Goal: Task Accomplishment & Management: Manage account settings

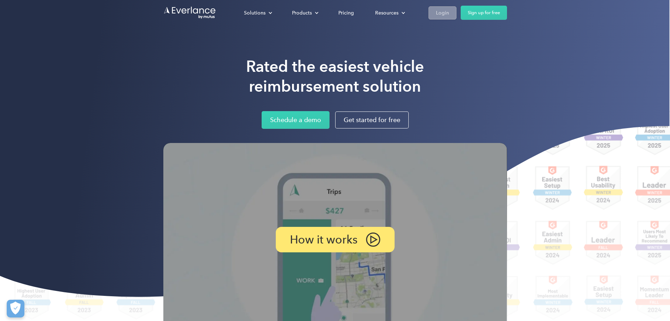
click at [446, 17] on div "Login" at bounding box center [442, 12] width 13 height 9
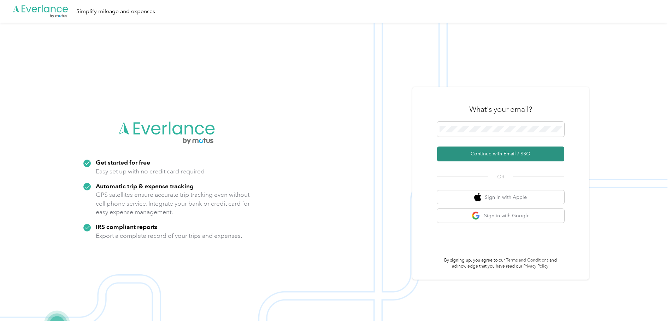
click at [486, 155] on button "Continue with Email / SSO" at bounding box center [500, 153] width 127 height 15
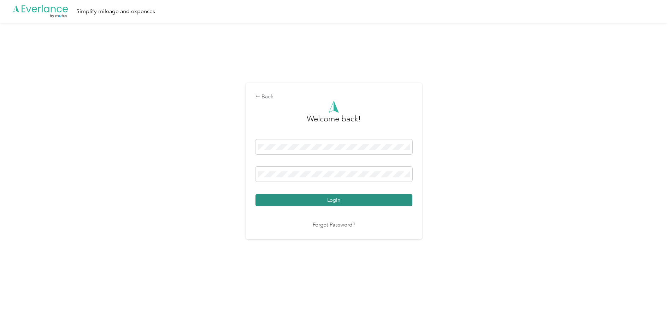
click at [317, 198] on button "Login" at bounding box center [334, 200] width 157 height 12
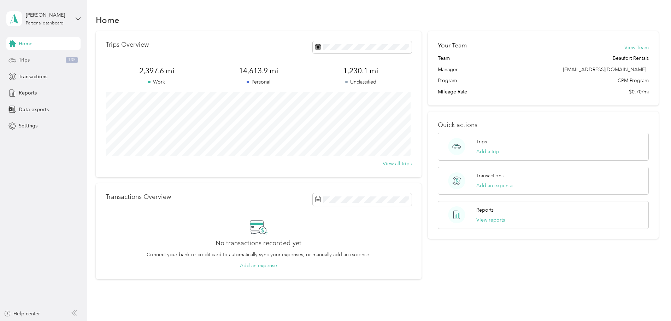
click at [56, 60] on div "Trips 135" at bounding box center [43, 60] width 74 height 13
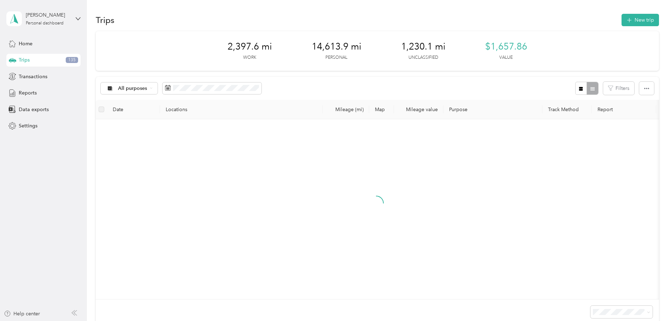
click at [344, 85] on div "All purposes Filters" at bounding box center [378, 88] width 564 height 23
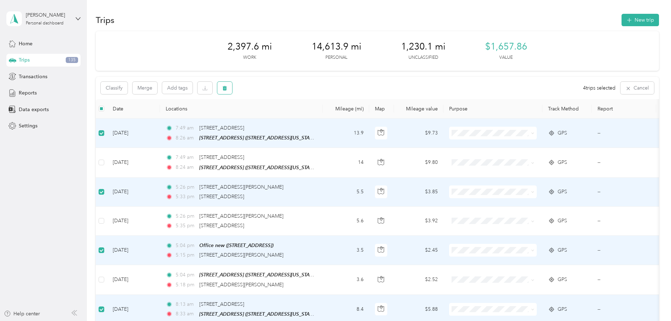
click at [224, 91] on button "button" at bounding box center [224, 88] width 15 height 12
click at [279, 119] on button "Yes" at bounding box center [277, 117] width 14 height 11
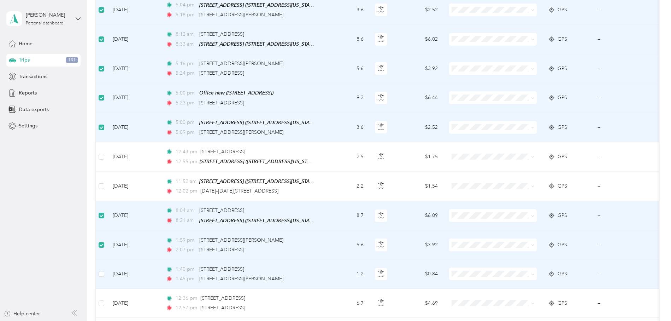
scroll to position [211, 0]
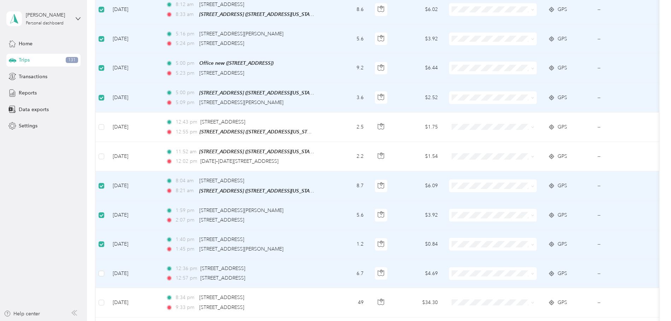
click at [104, 271] on td at bounding box center [101, 273] width 11 height 29
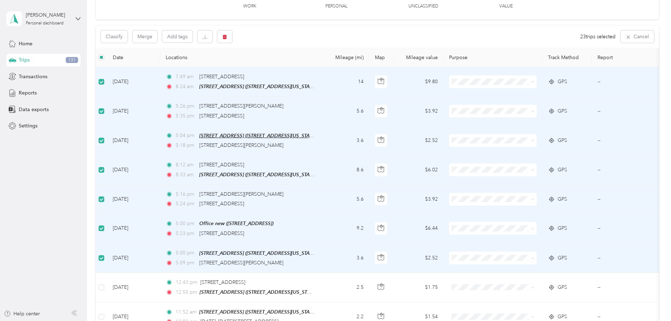
scroll to position [0, 0]
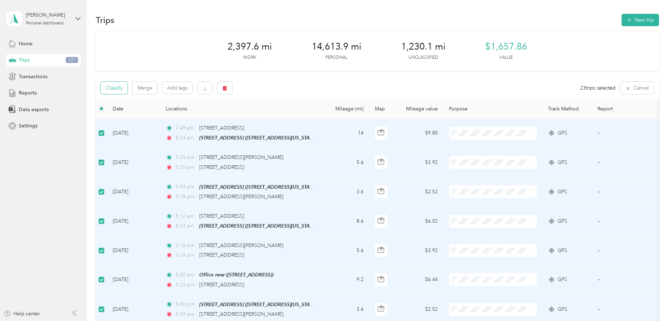
click at [121, 89] on button "Classify" at bounding box center [114, 88] width 27 height 12
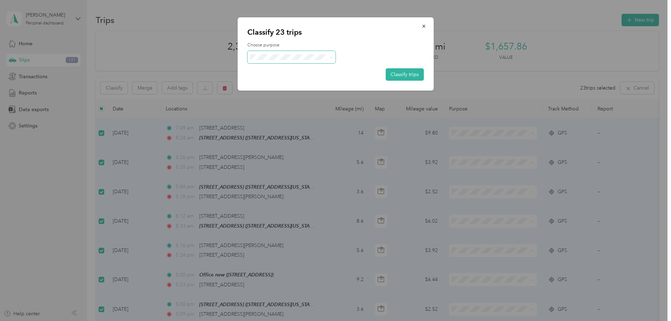
click at [302, 61] on span at bounding box center [291, 57] width 88 height 12
click at [285, 82] on span "Personal" at bounding box center [298, 82] width 66 height 7
click at [397, 71] on button "Classify trips" at bounding box center [405, 74] width 38 height 12
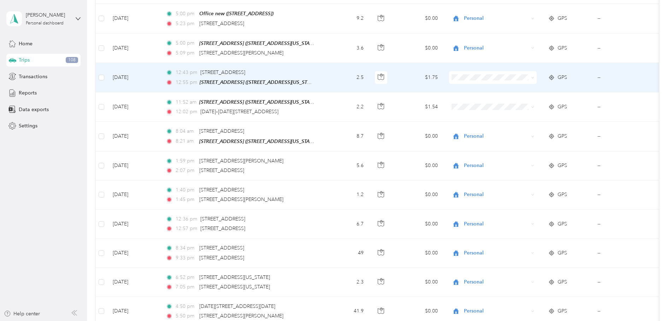
scroll to position [261, 0]
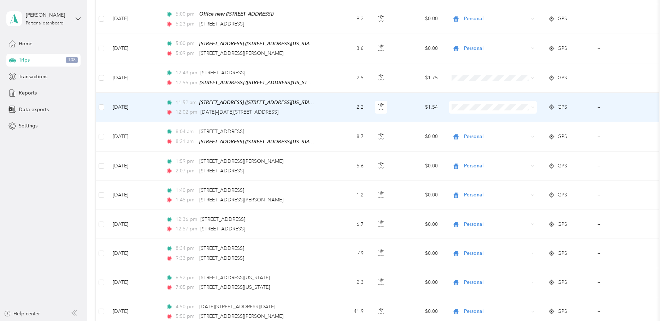
click at [331, 107] on td "2.2" at bounding box center [346, 107] width 47 height 29
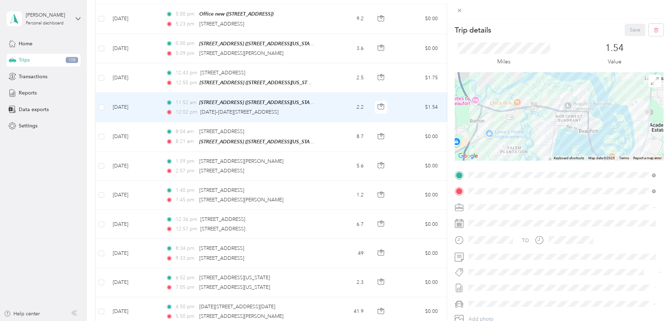
click at [364, 138] on div "Trip details Save This trip cannot be edited because it is either under review,…" at bounding box center [335, 160] width 671 height 321
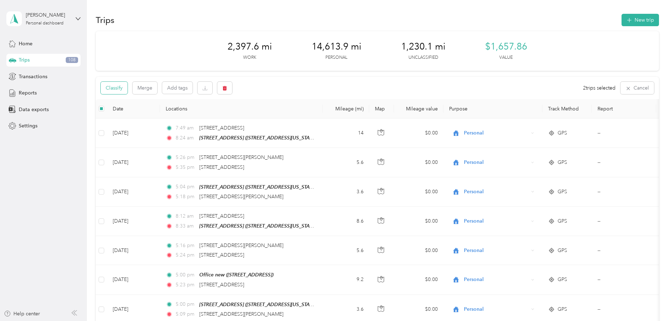
click at [121, 91] on button "Classify" at bounding box center [114, 88] width 27 height 12
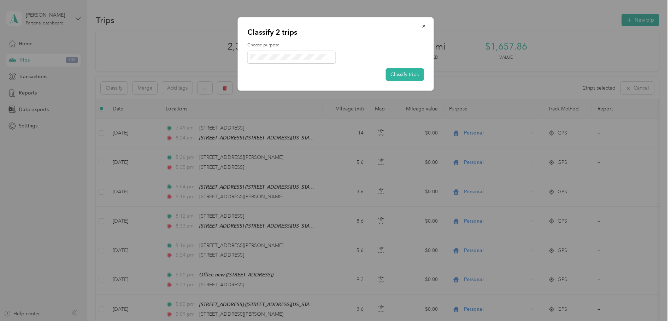
click at [294, 76] on li "Personal" at bounding box center [291, 82] width 88 height 12
click at [284, 70] on span "Beaufort Rentals" at bounding box center [298, 69] width 66 height 7
click at [393, 71] on button "Classify trips" at bounding box center [405, 74] width 38 height 12
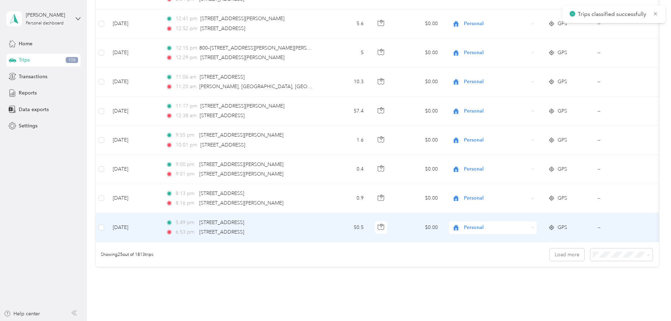
scroll to position [642, 0]
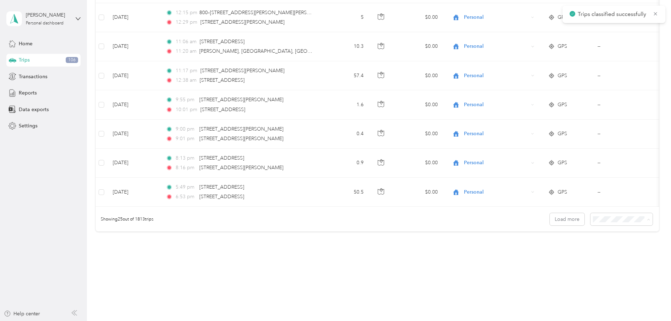
click at [611, 257] on span "100 per load" at bounding box center [608, 259] width 29 height 6
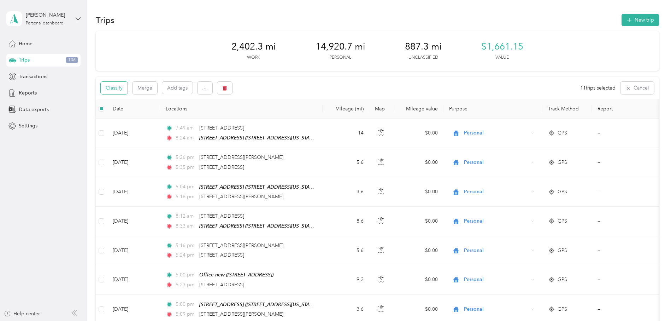
click at [118, 90] on button "Classify" at bounding box center [114, 88] width 27 height 12
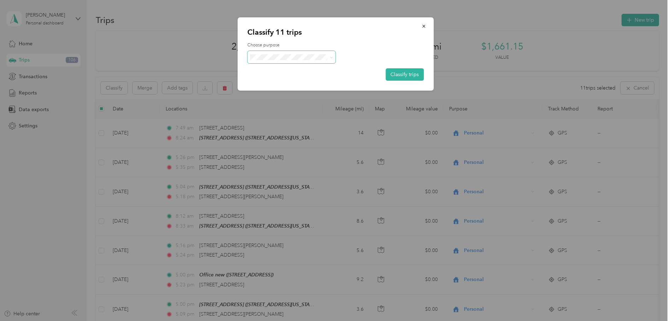
click at [265, 62] on span at bounding box center [291, 57] width 88 height 12
click at [275, 81] on span "Personal" at bounding box center [298, 82] width 66 height 7
click at [392, 72] on button "Classify trips" at bounding box center [405, 74] width 38 height 12
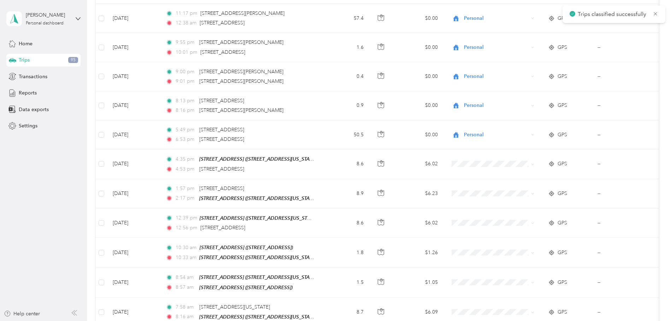
scroll to position [752, 0]
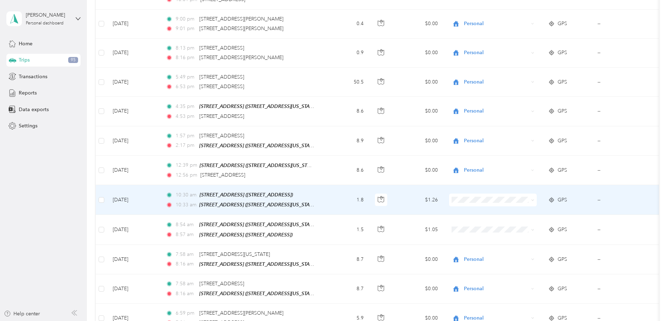
click at [323, 199] on td "1.8" at bounding box center [346, 200] width 47 height 30
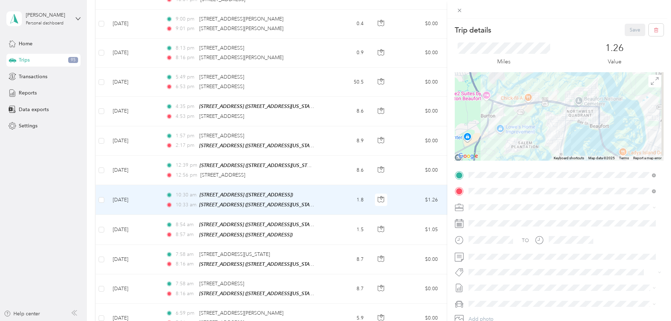
click at [558, 149] on div at bounding box center [559, 116] width 209 height 88
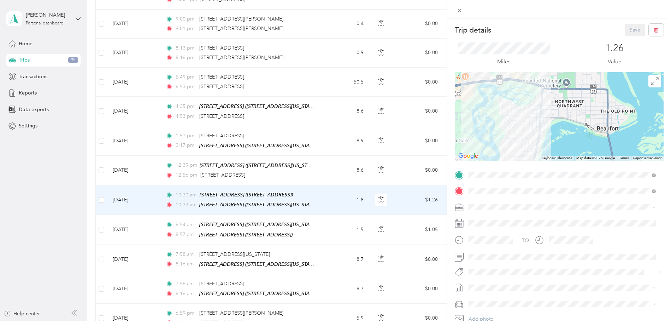
drag, startPoint x: 549, startPoint y: 138, endPoint x: 519, endPoint y: 164, distance: 40.1
click at [519, 164] on div "Trip details Save This trip cannot be edited because it is either under review,…" at bounding box center [559, 182] width 209 height 316
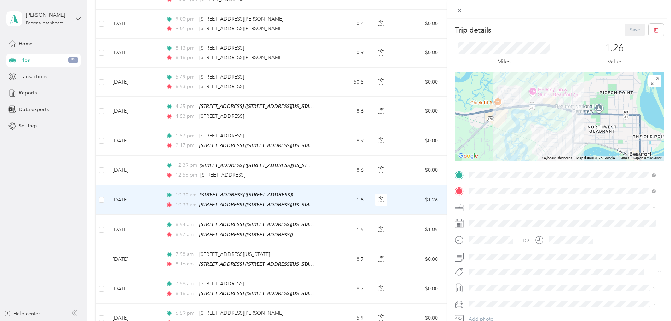
drag, startPoint x: 505, startPoint y: 111, endPoint x: 541, endPoint y: 140, distance: 46.1
click at [541, 140] on div at bounding box center [559, 116] width 209 height 88
click at [554, 115] on div at bounding box center [559, 116] width 209 height 88
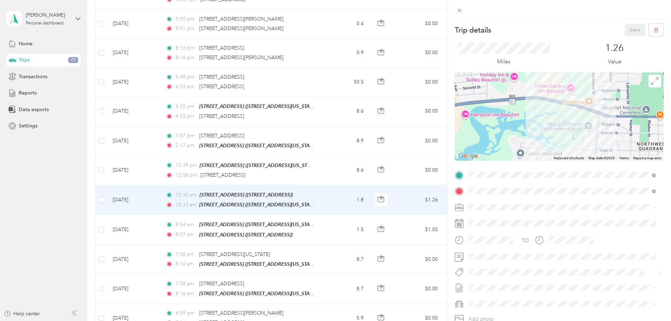
click at [554, 115] on div at bounding box center [559, 116] width 209 height 88
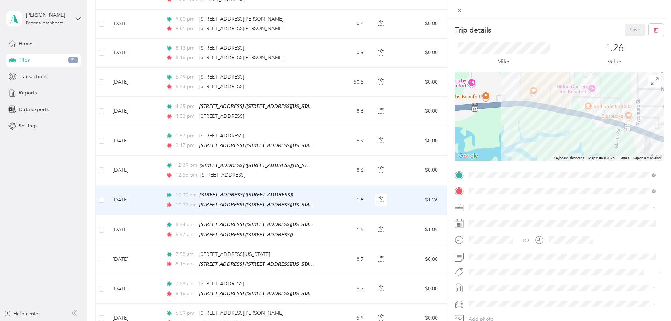
drag, startPoint x: 549, startPoint y: 107, endPoint x: 549, endPoint y: 126, distance: 19.1
click at [556, 134] on div at bounding box center [559, 116] width 209 height 88
click at [539, 114] on div at bounding box center [559, 116] width 209 height 88
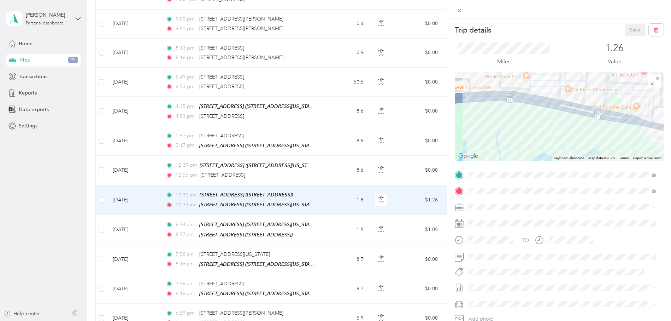
click at [370, 163] on div "Trip details Save This trip cannot be edited because it is either under review,…" at bounding box center [335, 160] width 671 height 321
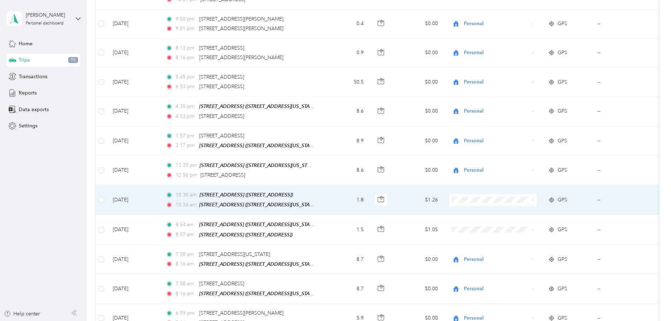
click at [472, 208] on span "Beaufort Rentals" at bounding box center [499, 208] width 65 height 7
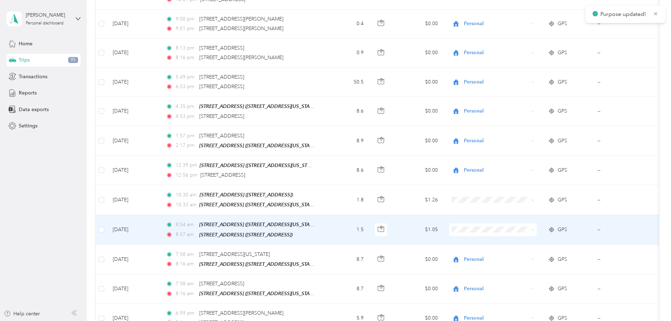
click at [473, 234] on span "Beaufort Rentals" at bounding box center [499, 237] width 65 height 7
click at [466, 228] on span at bounding box center [493, 229] width 88 height 13
click at [475, 239] on span "Beaufort Rentals" at bounding box center [499, 237] width 65 height 7
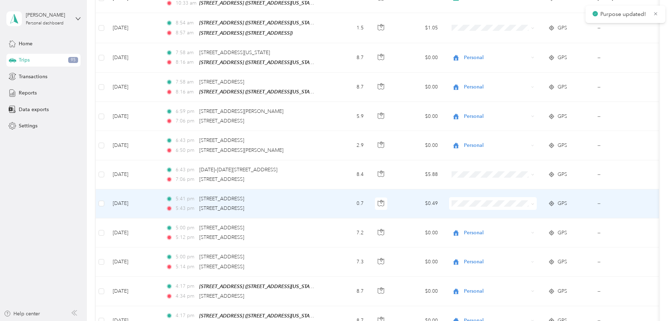
scroll to position [970, 0]
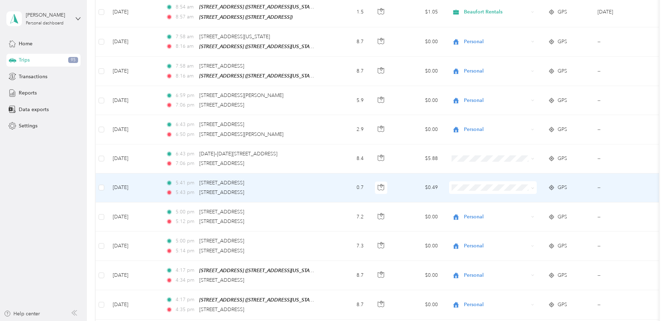
click at [272, 179] on div "5:41 pm [STREET_ADDRESS]" at bounding box center [240, 183] width 148 height 8
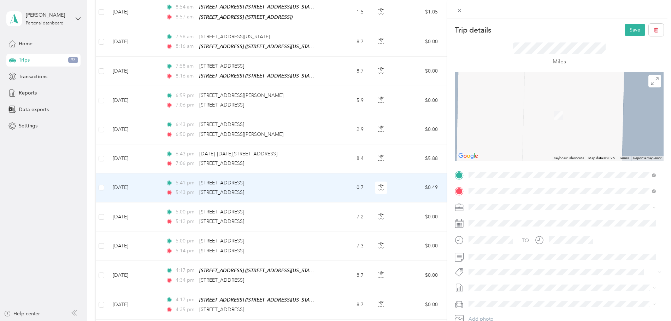
click at [554, 205] on strong "[STREET_ADDRESS]" at bounding box center [530, 204] width 47 height 6
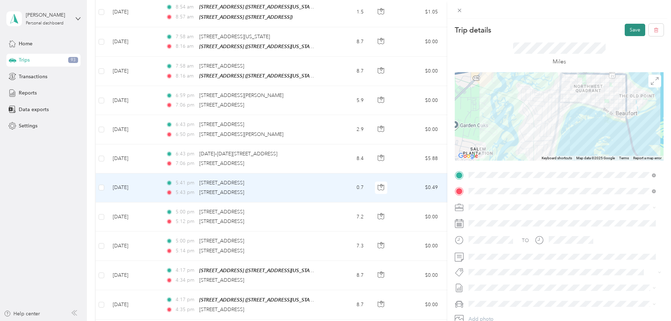
click at [625, 29] on button "Save" at bounding box center [635, 30] width 21 height 12
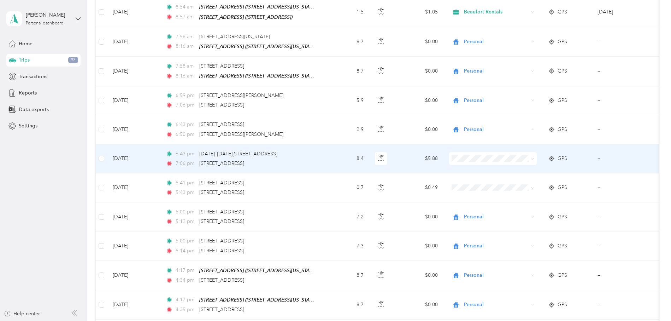
click at [277, 159] on div "7:06 pm 14 Tuxedo Dr, [GEOGRAPHIC_DATA], [GEOGRAPHIC_DATA]" at bounding box center [240, 163] width 148 height 8
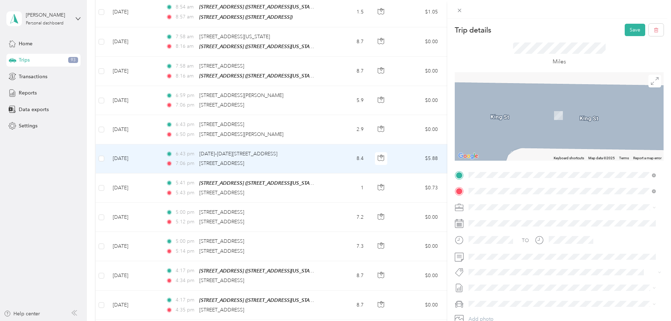
click at [532, 216] on div "TEAM [STREET_ADDRESS]" at bounding box center [518, 220] width 72 height 9
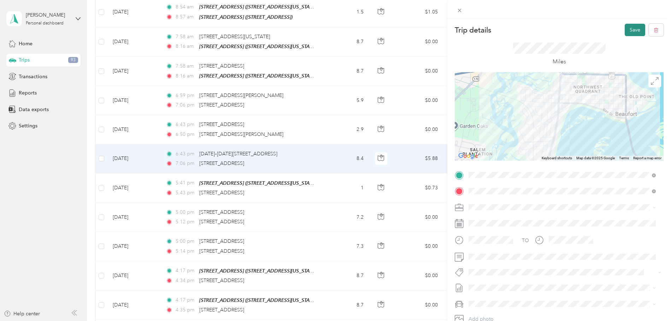
click at [638, 28] on button "Save" at bounding box center [635, 30] width 21 height 12
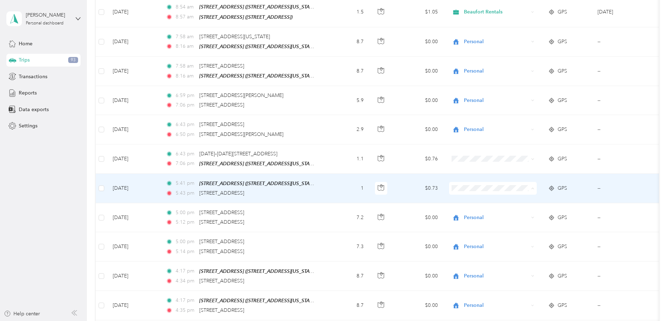
click at [475, 196] on span "Beaufort Rentals" at bounding box center [499, 194] width 65 height 7
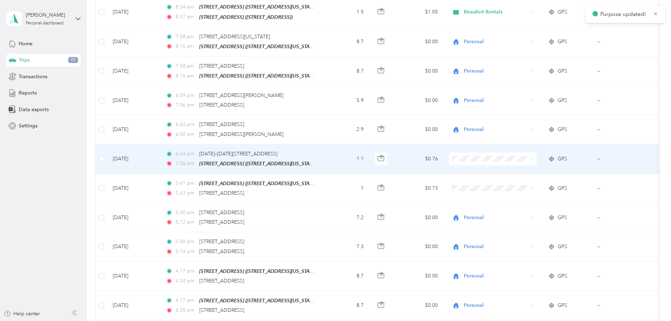
click at [475, 162] on span "Beaufort Rentals" at bounding box center [499, 165] width 65 height 7
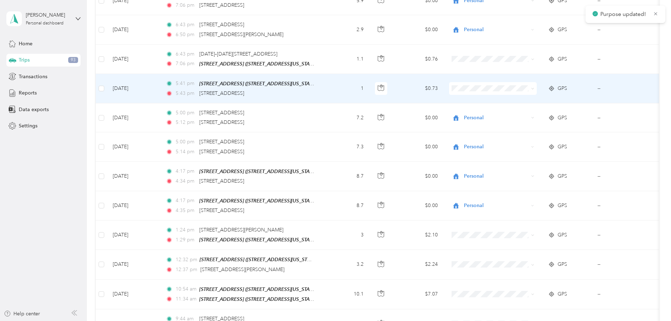
scroll to position [1089, 0]
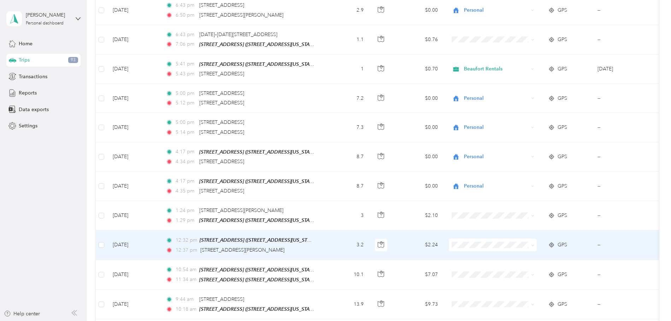
click at [307, 246] on div "12:37 pm [STREET_ADDRESS][PERSON_NAME]" at bounding box center [240, 250] width 148 height 8
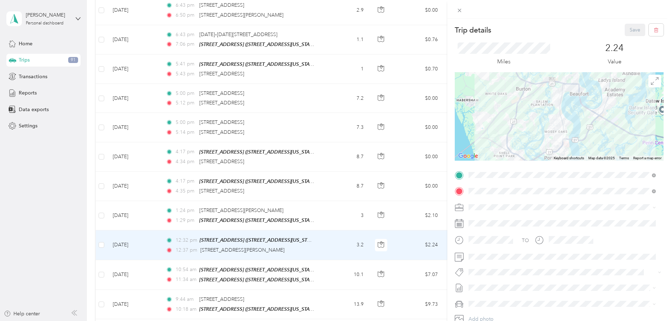
click at [567, 127] on div at bounding box center [559, 116] width 209 height 88
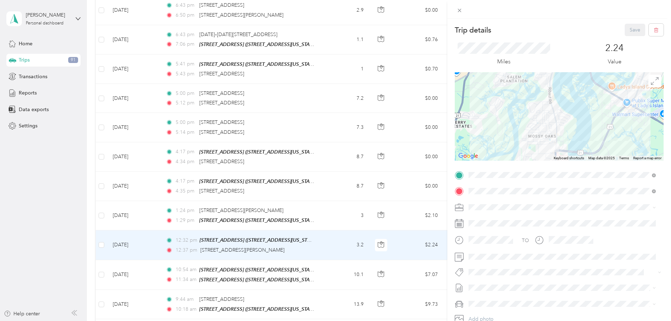
click at [567, 127] on div at bounding box center [559, 116] width 209 height 88
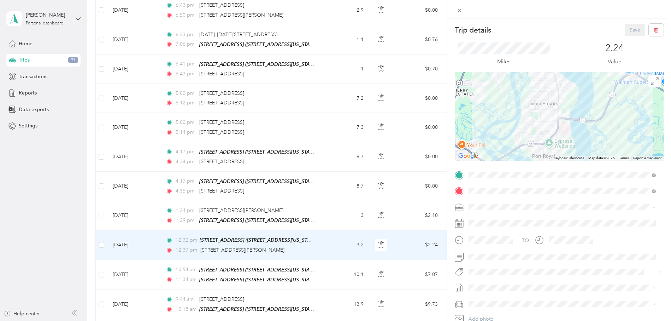
drag, startPoint x: 559, startPoint y: 144, endPoint x: 560, endPoint y: 112, distance: 31.5
click at [560, 111] on div at bounding box center [559, 116] width 209 height 88
click at [559, 114] on div at bounding box center [559, 116] width 209 height 88
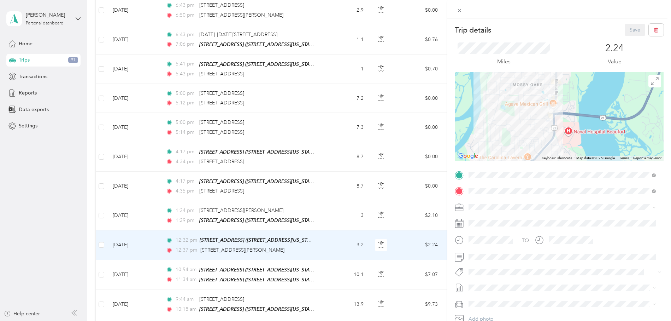
click at [560, 121] on div at bounding box center [559, 116] width 209 height 88
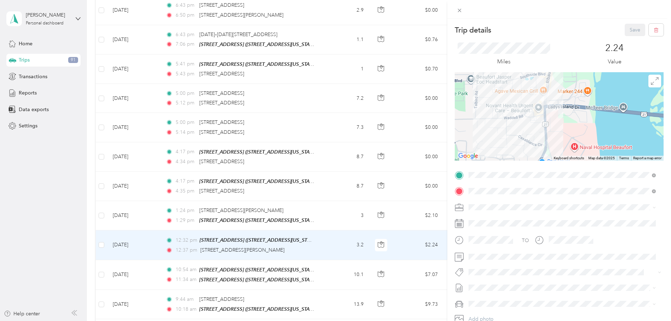
click at [371, 184] on div "Trip details Save This trip cannot be edited because it is either under review,…" at bounding box center [335, 160] width 671 height 321
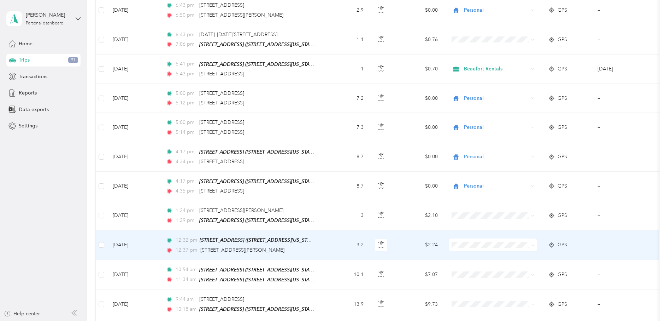
click at [482, 247] on span "Beaufort Rentals" at bounding box center [499, 249] width 65 height 7
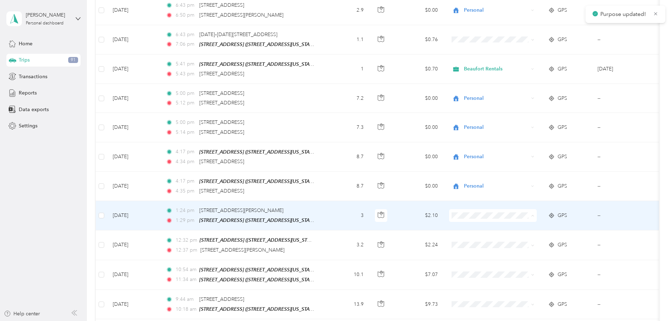
click at [478, 221] on span "Beaufort Rentals" at bounding box center [499, 220] width 65 height 7
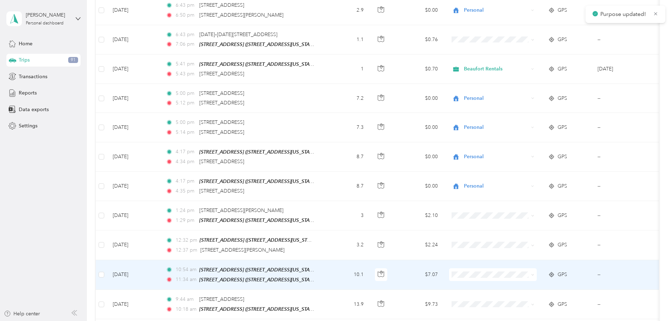
click at [326, 271] on td "10.1" at bounding box center [346, 275] width 47 height 30
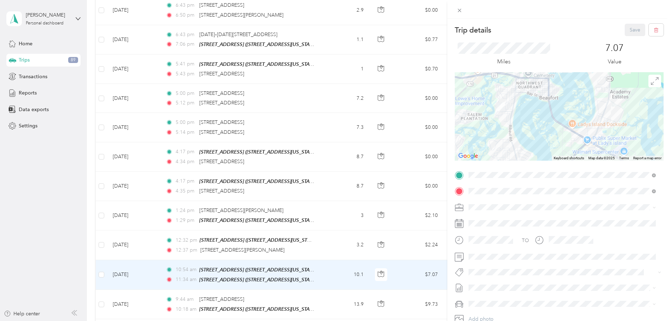
click at [604, 128] on div at bounding box center [559, 116] width 209 height 88
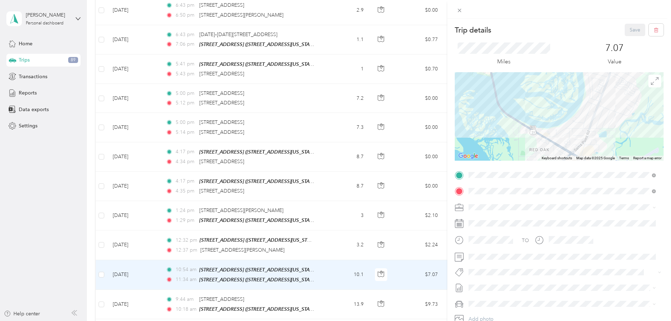
click at [615, 109] on div at bounding box center [559, 116] width 209 height 88
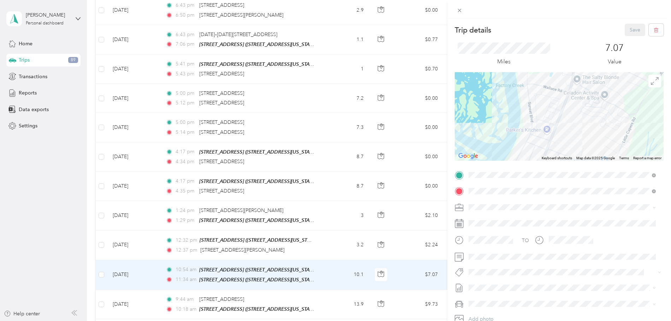
drag, startPoint x: 617, startPoint y: 95, endPoint x: 584, endPoint y: 144, distance: 58.4
click at [584, 144] on div at bounding box center [559, 116] width 209 height 88
click at [589, 130] on div at bounding box center [559, 116] width 209 height 88
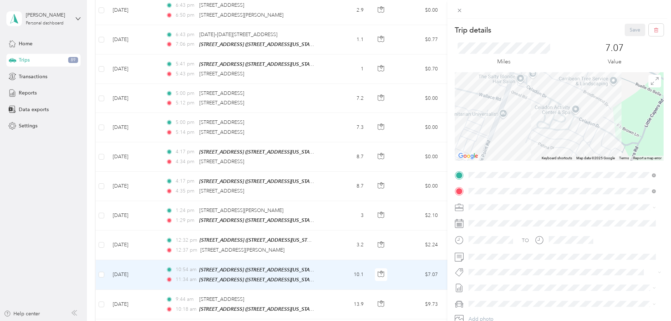
drag, startPoint x: 590, startPoint y: 127, endPoint x: 555, endPoint y: 163, distance: 49.3
click at [555, 163] on div "Trip details Save This trip cannot be edited because it is either under review,…" at bounding box center [559, 182] width 209 height 316
click at [411, 206] on div "Trip details Save This trip cannot be edited because it is either under review,…" at bounding box center [335, 160] width 671 height 321
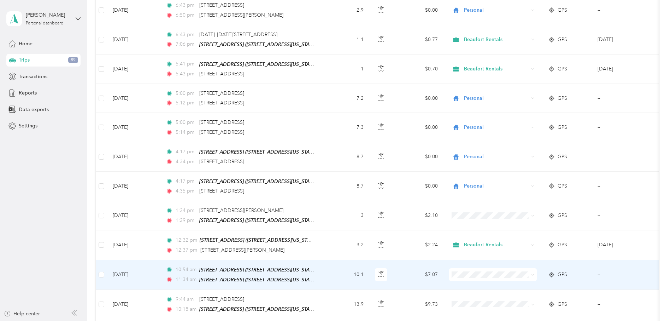
click at [473, 276] on span "Beaufort Rentals" at bounding box center [499, 278] width 65 height 7
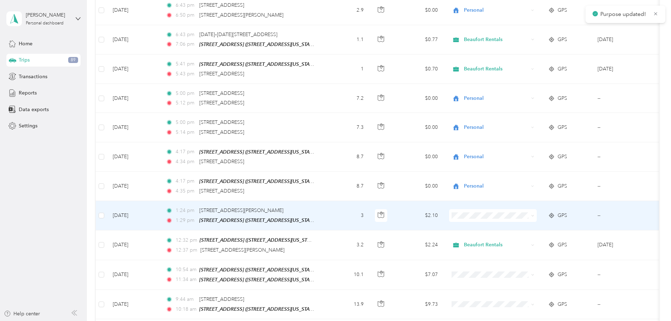
click at [479, 221] on span "Beaufort Rentals" at bounding box center [499, 220] width 65 height 7
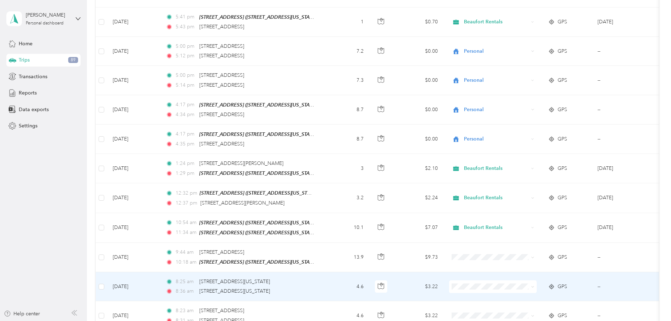
scroll to position [1156, 0]
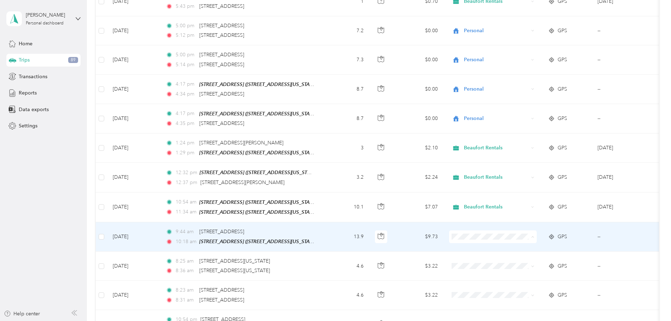
click at [475, 241] on span "Beaufort Rentals" at bounding box center [499, 240] width 65 height 7
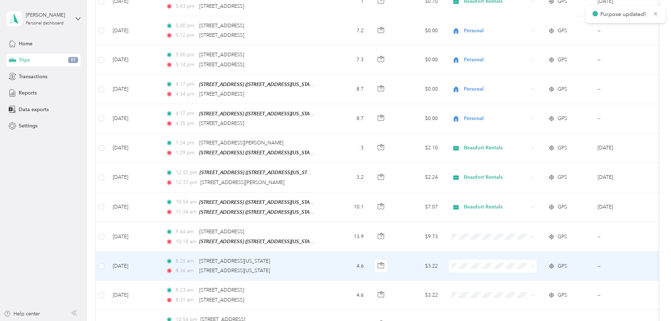
click at [348, 259] on td "4.6" at bounding box center [346, 265] width 47 height 29
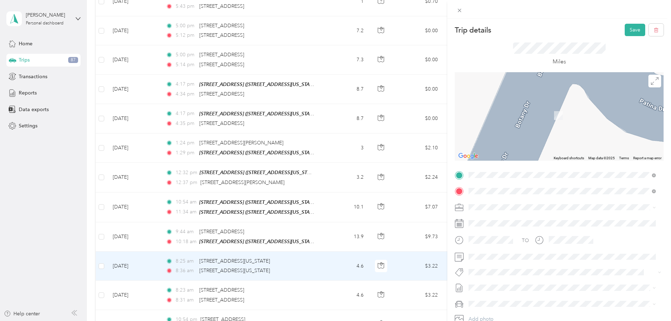
click at [535, 204] on strong "[STREET_ADDRESS]" at bounding box center [530, 204] width 47 height 6
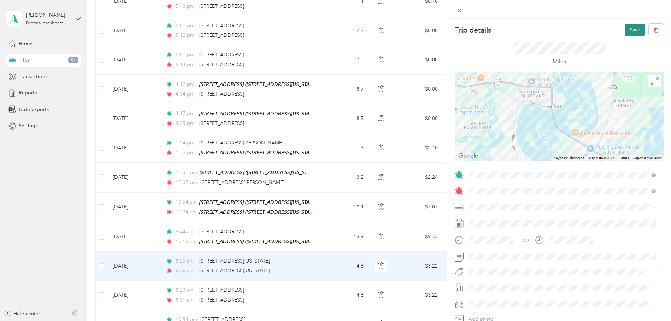
click at [625, 32] on button "Save" at bounding box center [635, 30] width 21 height 12
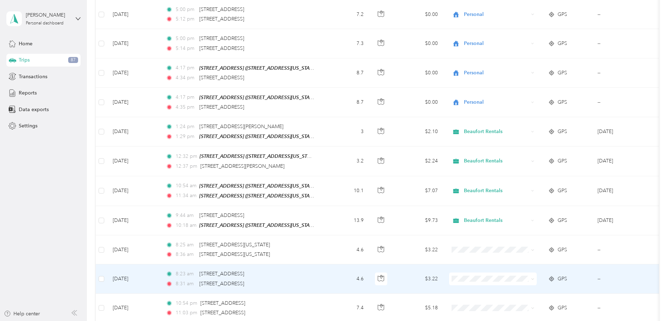
scroll to position [1173, 0]
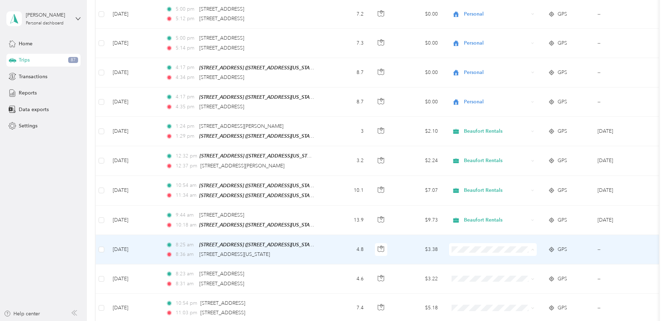
click at [468, 250] on span "Beaufort Rentals" at bounding box center [499, 253] width 65 height 7
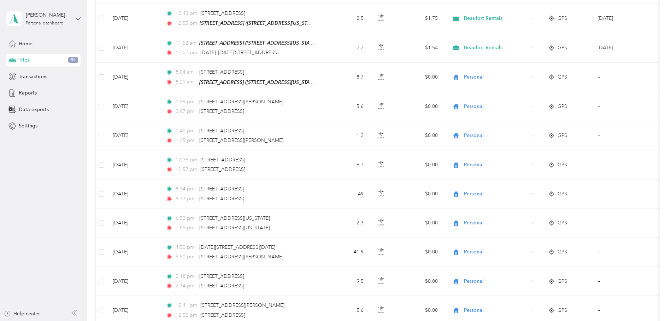
scroll to position [0, 0]
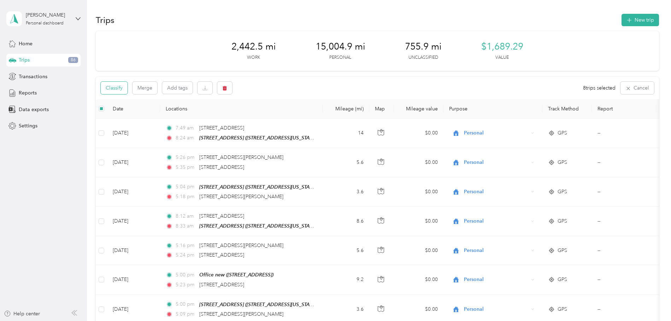
click at [123, 88] on button "Classify" at bounding box center [114, 88] width 27 height 12
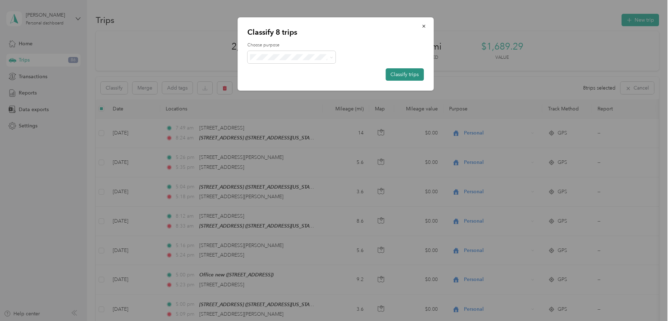
click at [399, 75] on button "Classify trips" at bounding box center [405, 74] width 38 height 12
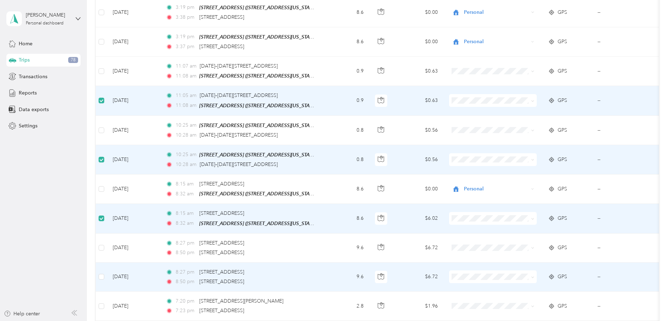
scroll to position [1587, 0]
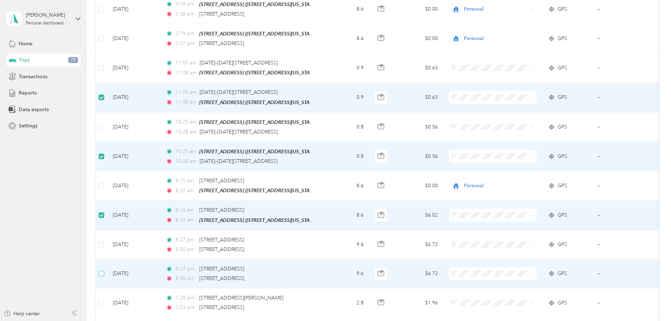
click at [99, 269] on label at bounding box center [102, 273] width 6 height 8
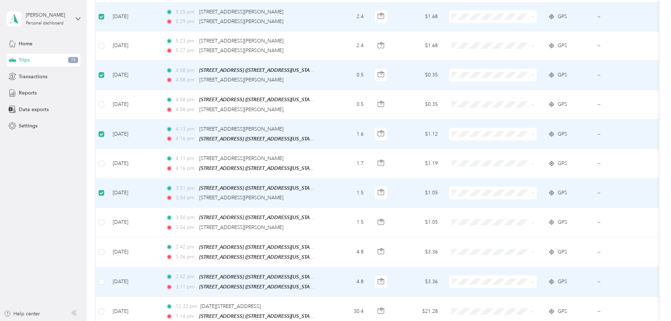
scroll to position [1933, 0]
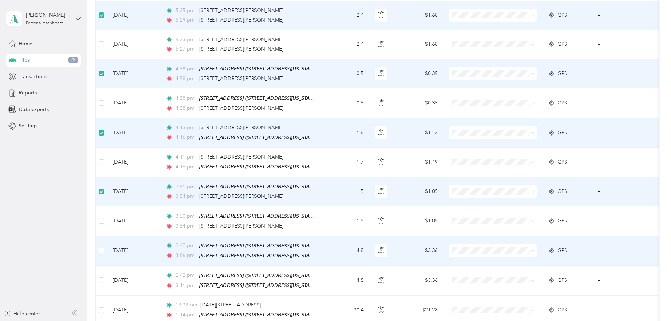
click at [100, 236] on td at bounding box center [101, 251] width 11 height 30
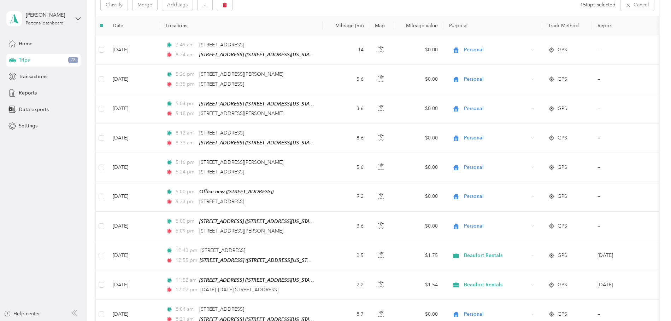
scroll to position [0, 0]
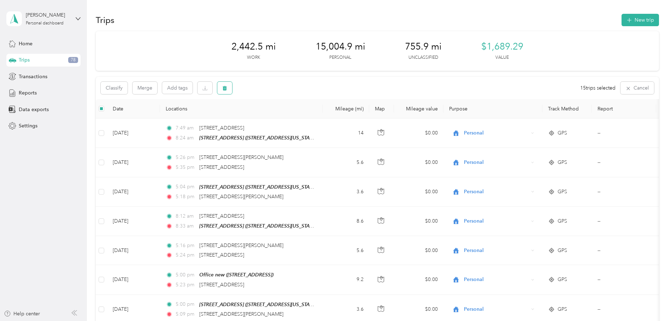
click at [220, 88] on button "button" at bounding box center [224, 88] width 15 height 12
click at [278, 118] on button "Yes" at bounding box center [279, 117] width 14 height 11
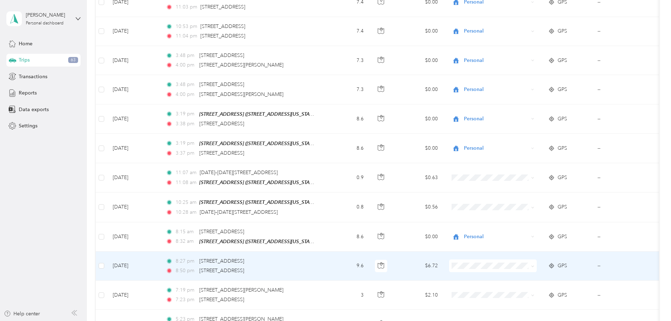
scroll to position [1477, 0]
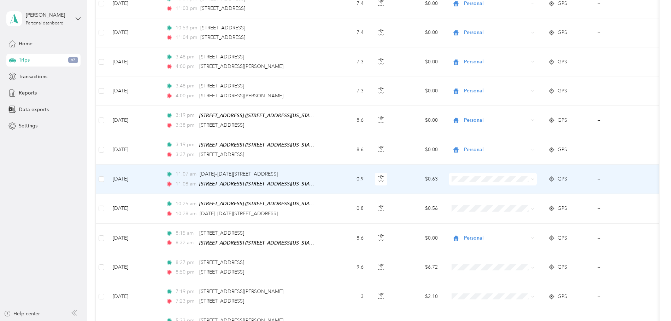
click at [326, 169] on td "0.9" at bounding box center [346, 178] width 47 height 29
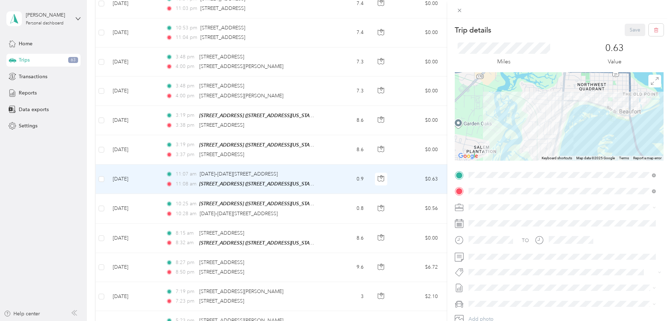
click at [561, 125] on div at bounding box center [559, 116] width 209 height 88
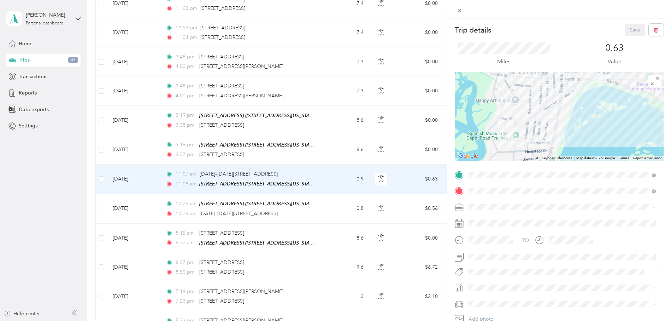
click at [583, 105] on div at bounding box center [559, 116] width 209 height 88
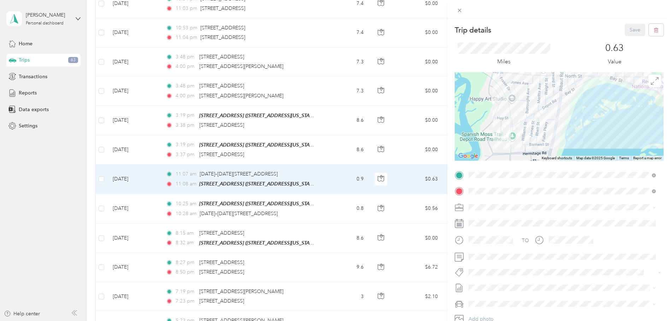
click at [584, 104] on div at bounding box center [559, 116] width 209 height 88
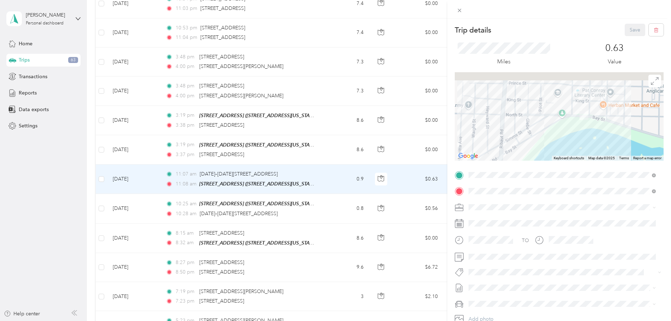
drag, startPoint x: 622, startPoint y: 97, endPoint x: 577, endPoint y: 162, distance: 79.3
click at [577, 164] on div "Trip details Save This trip cannot be edited because it is either under review,…" at bounding box center [559, 182] width 209 height 316
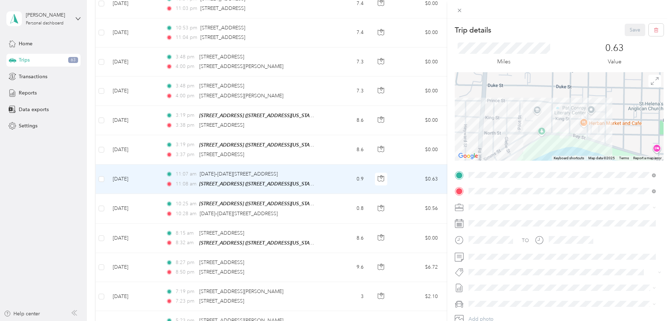
click at [577, 142] on div at bounding box center [559, 116] width 209 height 88
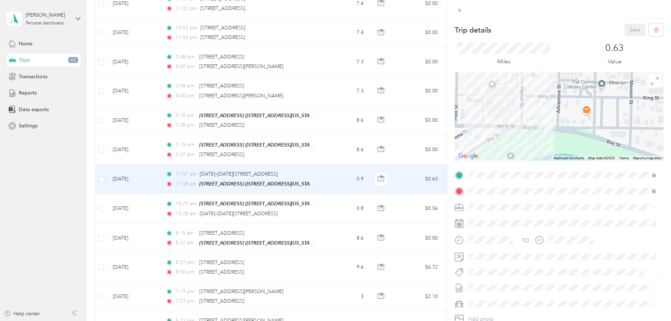
click at [566, 145] on div at bounding box center [559, 116] width 209 height 88
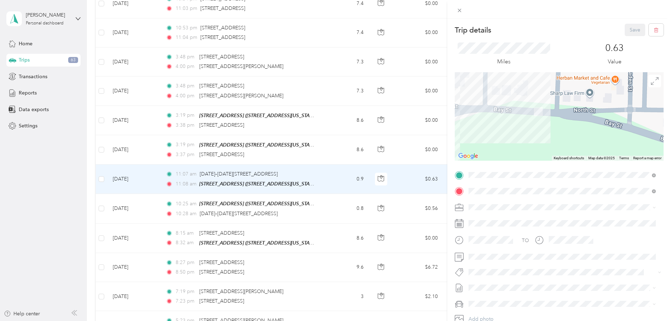
drag, startPoint x: 559, startPoint y: 144, endPoint x: 570, endPoint y: 145, distance: 11.0
click at [570, 145] on div at bounding box center [559, 116] width 209 height 88
click at [372, 151] on div "Trip details Save This trip cannot be edited because it is either under review,…" at bounding box center [335, 160] width 671 height 321
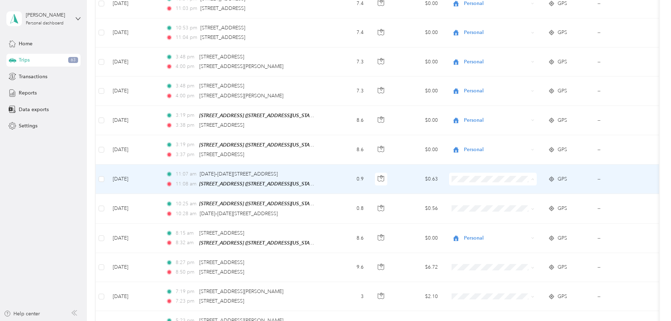
click at [465, 191] on span "Personal" at bounding box center [493, 194] width 78 height 7
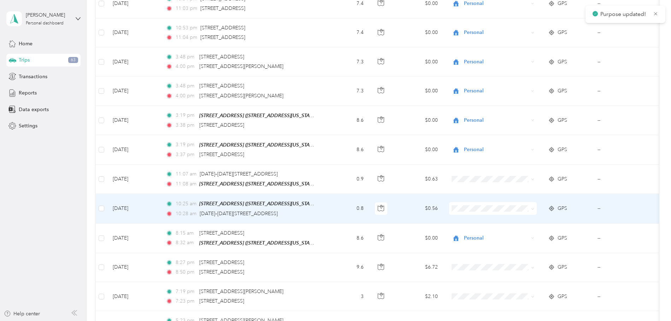
click at [470, 220] on span "Personal" at bounding box center [499, 223] width 65 height 7
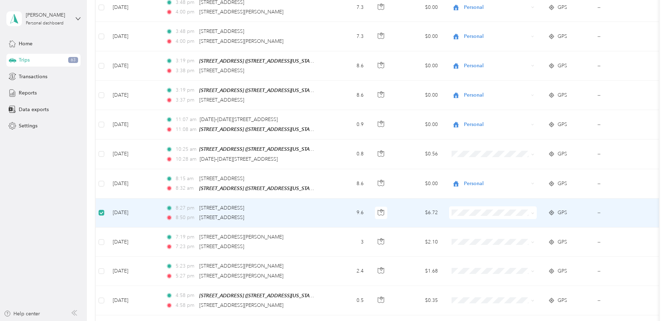
scroll to position [1530, 0]
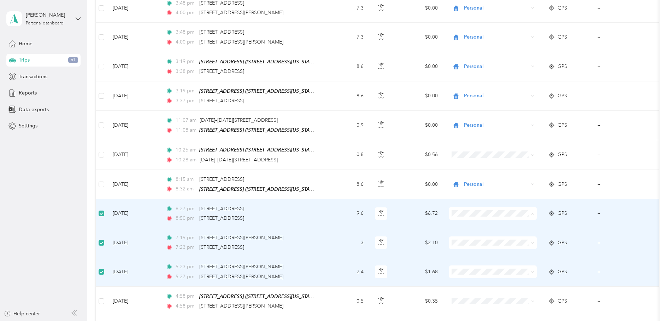
click at [473, 225] on span "Personal" at bounding box center [499, 227] width 65 height 7
click at [478, 255] on span "Personal" at bounding box center [499, 256] width 65 height 7
click at [475, 284] on span "Personal" at bounding box center [499, 285] width 65 height 7
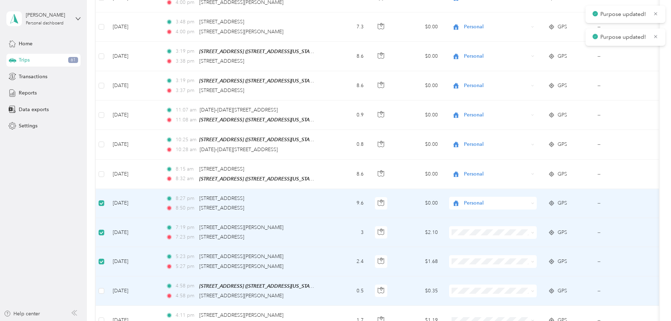
scroll to position [1551, 0]
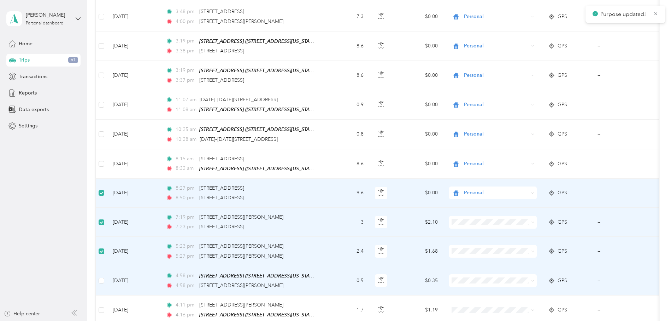
click at [475, 293] on span "Personal" at bounding box center [499, 293] width 65 height 7
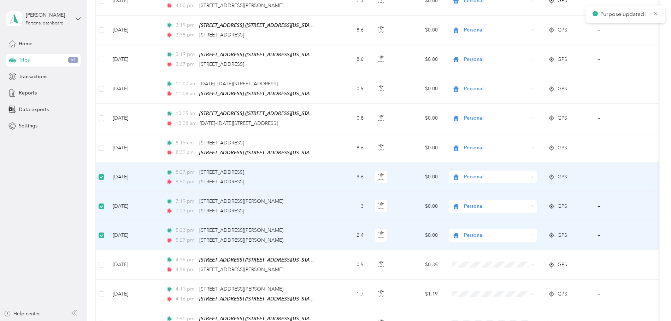
scroll to position [1567, 0]
click at [105, 194] on td at bounding box center [101, 205] width 11 height 29
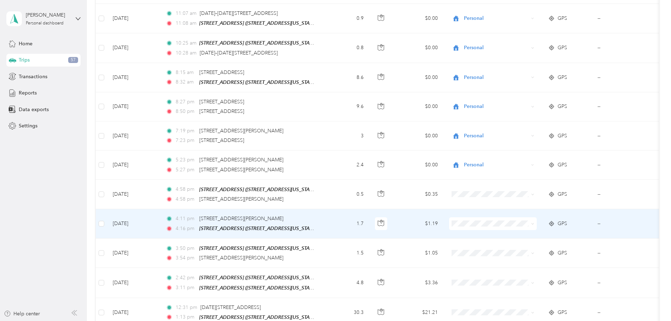
scroll to position [1638, 0]
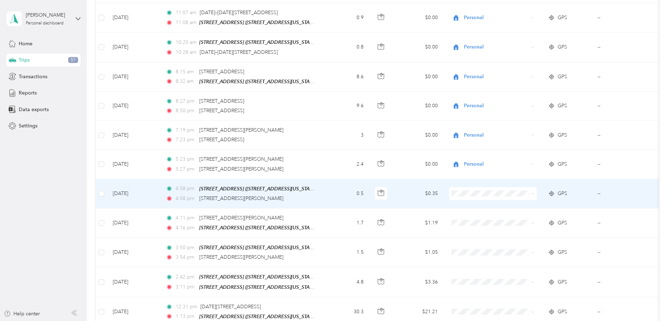
click at [486, 187] on span at bounding box center [493, 193] width 88 height 13
click at [475, 209] on li "Personal" at bounding box center [493, 207] width 88 height 12
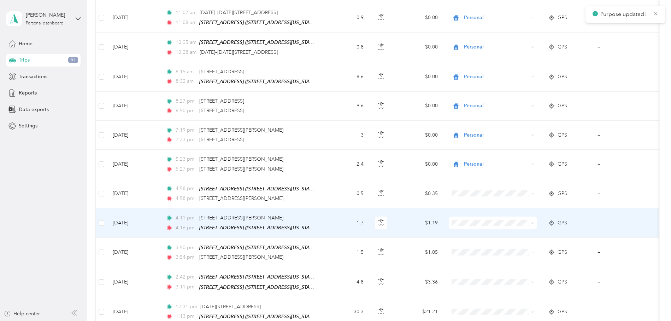
click at [331, 208] on td "1.7" at bounding box center [346, 222] width 47 height 29
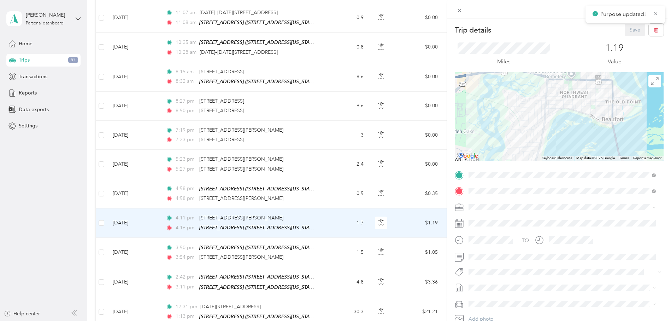
click at [596, 107] on div at bounding box center [559, 116] width 209 height 88
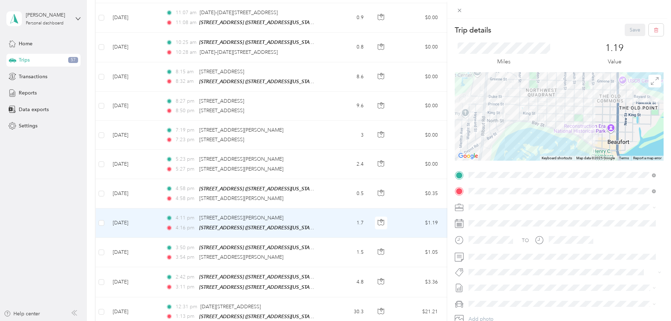
drag, startPoint x: 597, startPoint y: 108, endPoint x: 591, endPoint y: 115, distance: 8.5
click at [591, 115] on div at bounding box center [559, 116] width 209 height 88
click at [591, 103] on div at bounding box center [559, 116] width 209 height 88
click at [590, 103] on div at bounding box center [559, 116] width 209 height 88
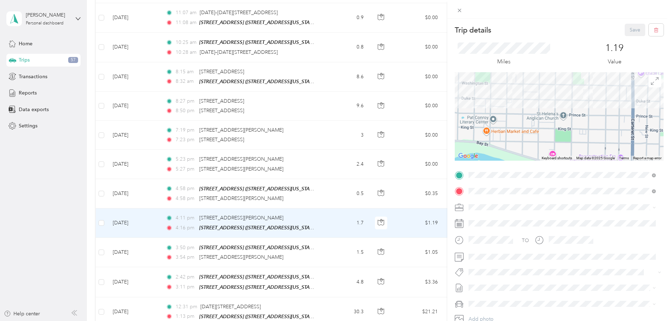
click at [590, 103] on div at bounding box center [559, 116] width 209 height 88
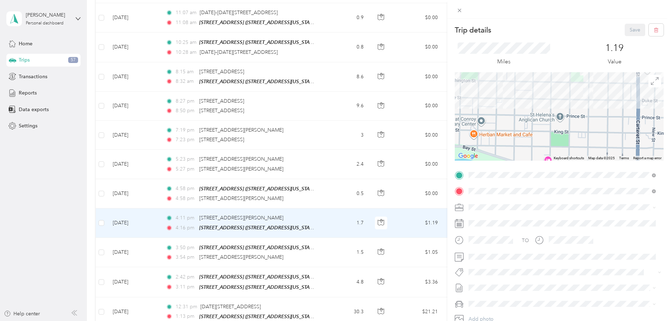
click at [590, 103] on div at bounding box center [559, 116] width 209 height 88
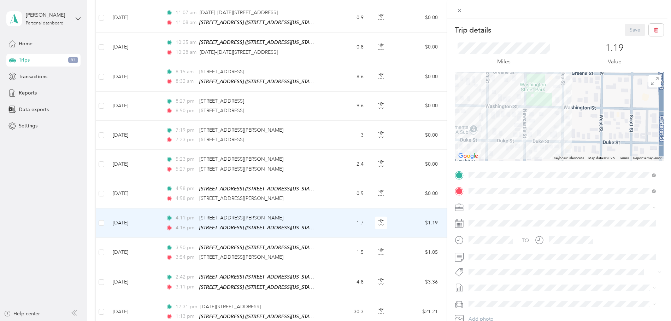
drag, startPoint x: 590, startPoint y: 103, endPoint x: 566, endPoint y: 153, distance: 55.7
click at [566, 153] on div at bounding box center [559, 116] width 209 height 88
click at [352, 165] on div "Trip details Save This trip cannot be edited because it is either under review,…" at bounding box center [335, 160] width 671 height 321
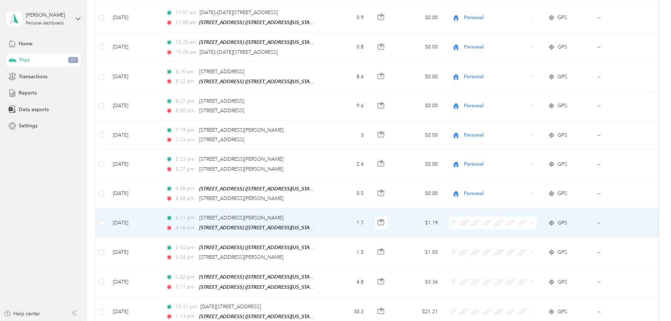
click at [474, 225] on span "Beaufort Rentals" at bounding box center [499, 223] width 65 height 7
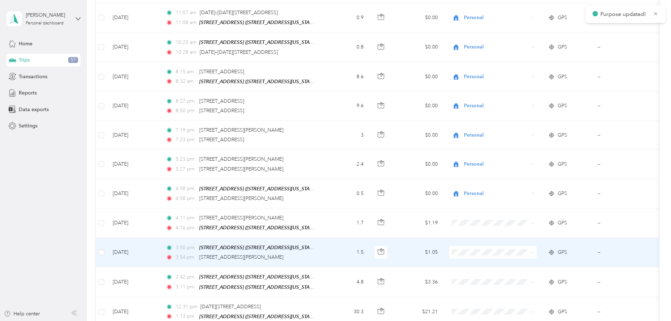
click at [474, 253] on span "Beaufort Rentals" at bounding box center [499, 253] width 65 height 7
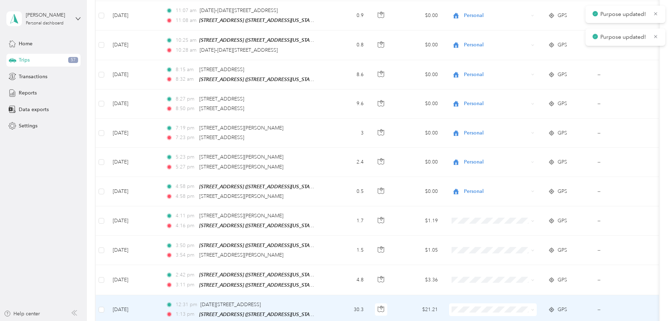
scroll to position [1643, 0]
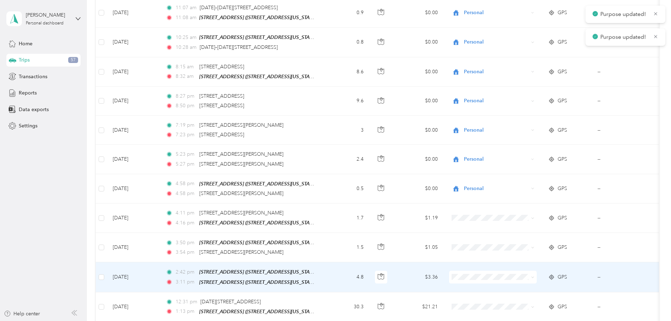
click at [326, 264] on td "4.8" at bounding box center [346, 277] width 47 height 30
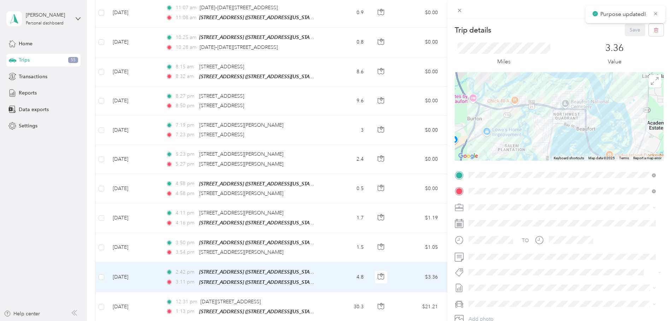
click at [564, 120] on div at bounding box center [559, 116] width 209 height 88
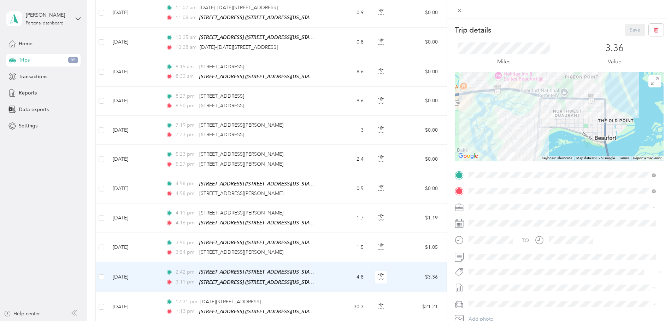
click at [580, 110] on div at bounding box center [559, 116] width 209 height 88
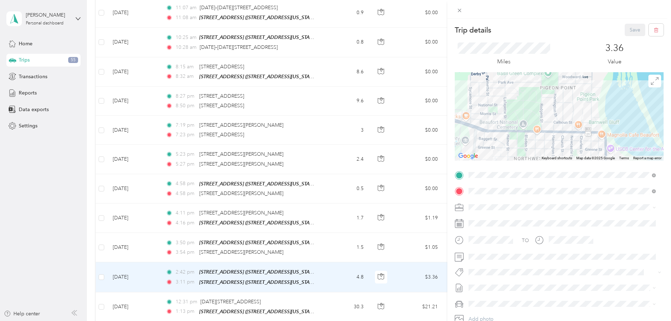
drag, startPoint x: 585, startPoint y: 106, endPoint x: 563, endPoint y: 152, distance: 51.9
click at [563, 152] on div at bounding box center [559, 116] width 209 height 88
click at [575, 112] on div at bounding box center [559, 116] width 209 height 88
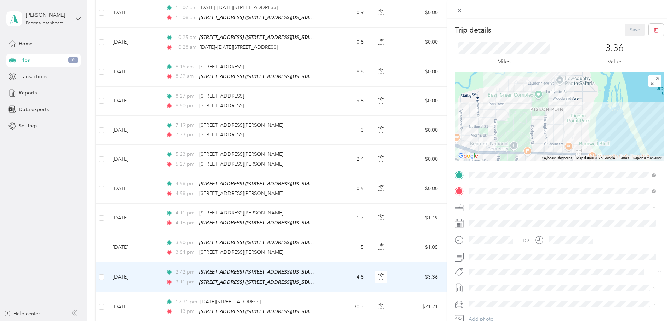
drag, startPoint x: 570, startPoint y: 117, endPoint x: 561, endPoint y: 146, distance: 30.5
click at [561, 146] on div at bounding box center [559, 116] width 209 height 88
click at [365, 191] on div "Trip details Save This trip cannot be edited because it is either under review,…" at bounding box center [335, 160] width 671 height 321
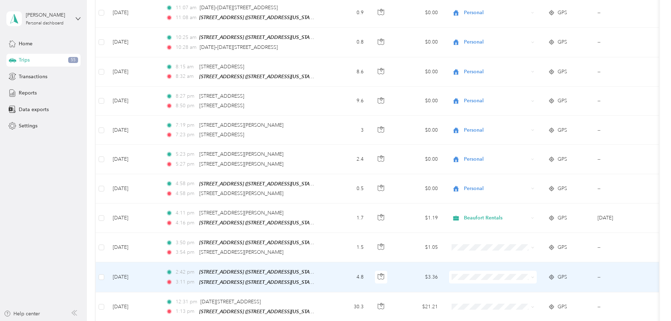
click at [468, 276] on span "Beaufort Rentals" at bounding box center [499, 275] width 65 height 7
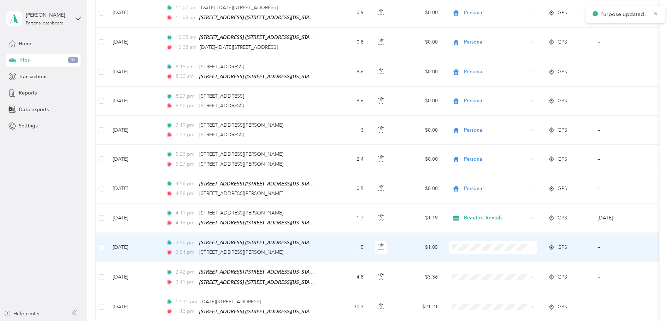
click at [474, 247] on span "Beaufort Rentals" at bounding box center [499, 248] width 65 height 7
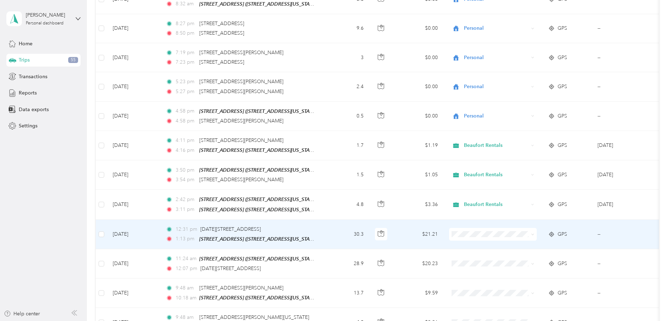
scroll to position [1716, 0]
click at [471, 235] on span "Beaufort Rentals" at bounding box center [499, 233] width 65 height 7
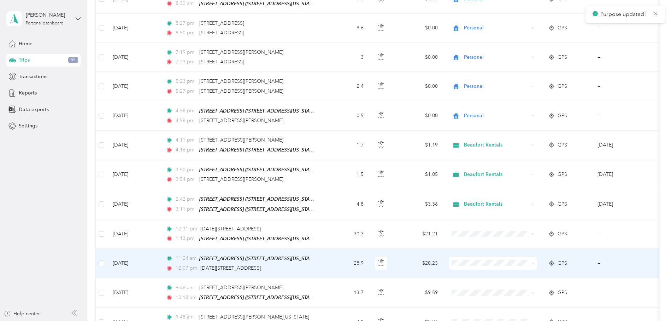
click at [474, 259] on span "Beaufort Rentals" at bounding box center [499, 262] width 65 height 7
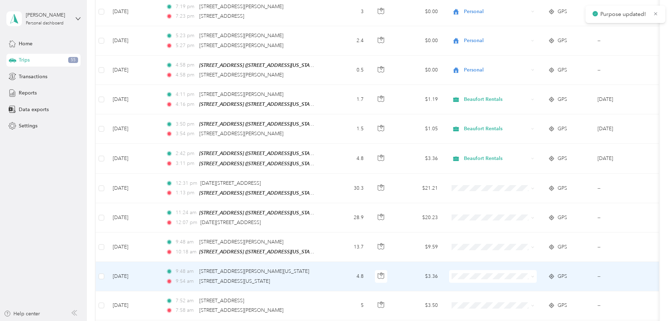
scroll to position [1770, 0]
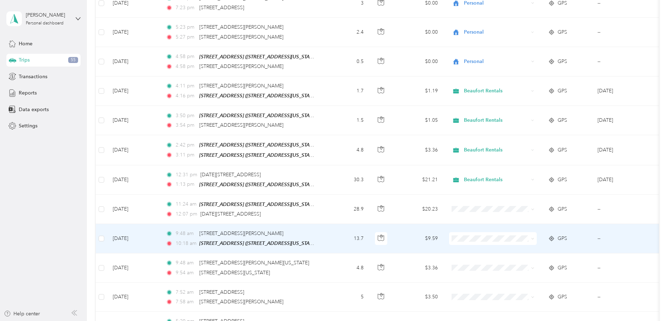
click at [324, 226] on td "13.7" at bounding box center [346, 238] width 47 height 29
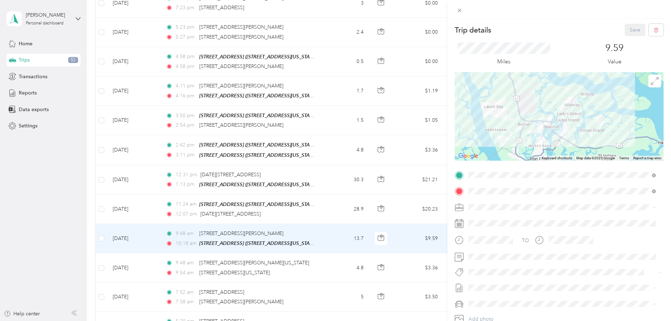
click at [578, 117] on div at bounding box center [559, 116] width 209 height 88
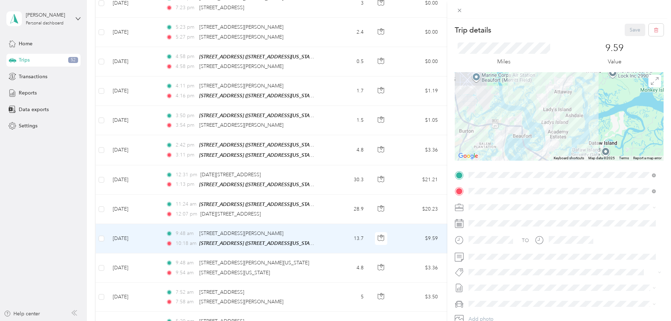
click at [557, 142] on div at bounding box center [559, 116] width 209 height 88
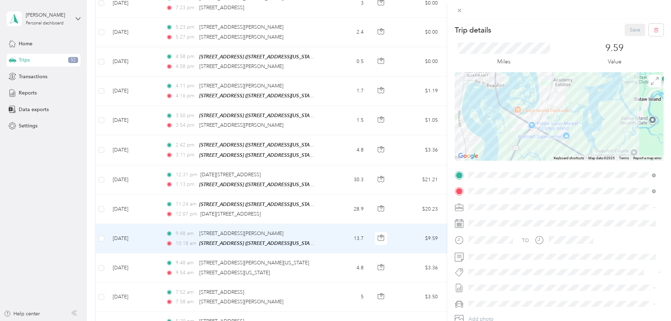
drag, startPoint x: 559, startPoint y: 113, endPoint x: 561, endPoint y: 105, distance: 8.9
click at [561, 105] on div at bounding box center [559, 116] width 209 height 88
click at [558, 110] on div at bounding box center [559, 116] width 209 height 88
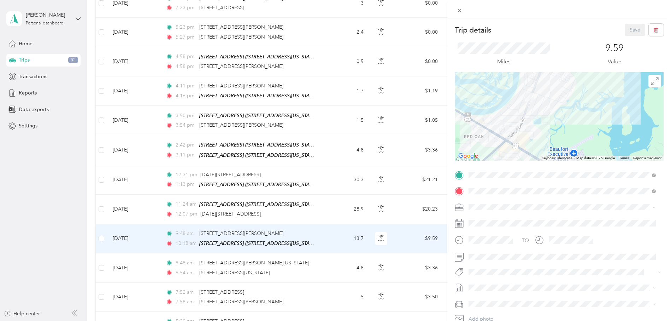
click at [552, 115] on div at bounding box center [559, 116] width 209 height 88
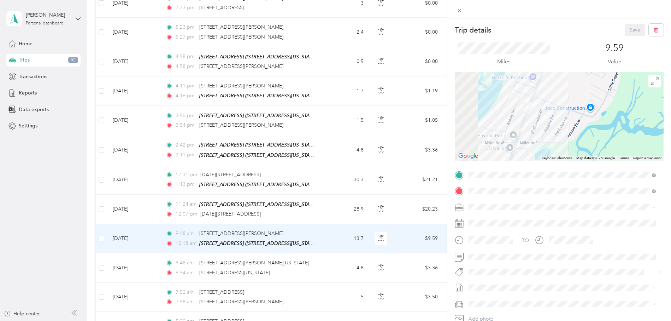
drag, startPoint x: 550, startPoint y: 111, endPoint x: 578, endPoint y: 143, distance: 42.4
click at [578, 143] on div at bounding box center [559, 116] width 209 height 88
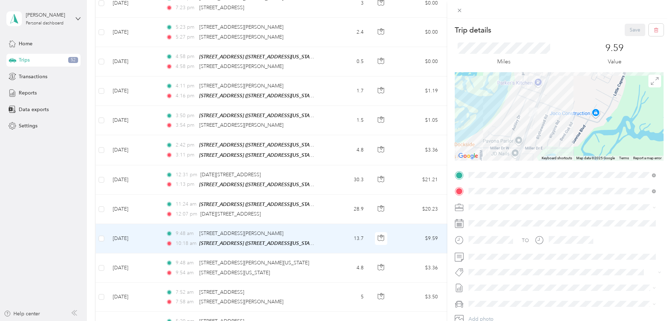
click at [563, 135] on div at bounding box center [559, 116] width 209 height 88
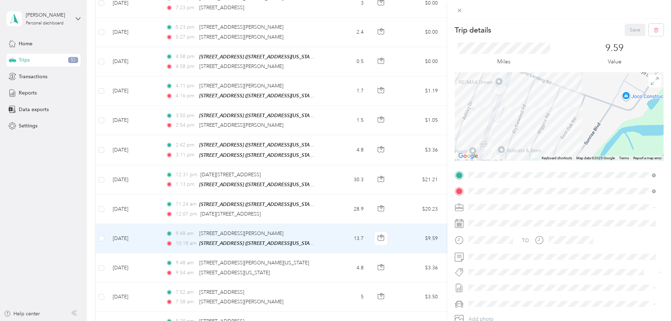
drag, startPoint x: 366, startPoint y: 159, endPoint x: 396, endPoint y: 182, distance: 37.6
click at [366, 159] on div "Trip details Save This trip cannot be edited because it is either under review,…" at bounding box center [335, 160] width 671 height 321
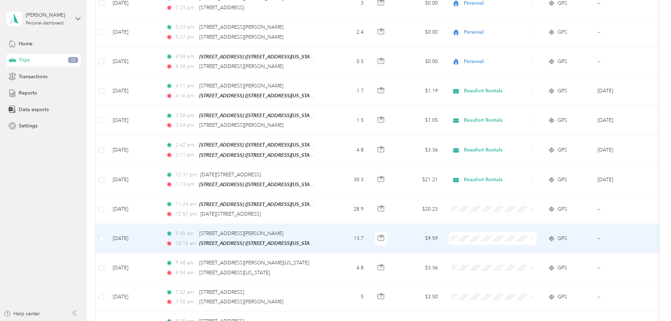
click at [473, 249] on span "Personal" at bounding box center [499, 249] width 65 height 7
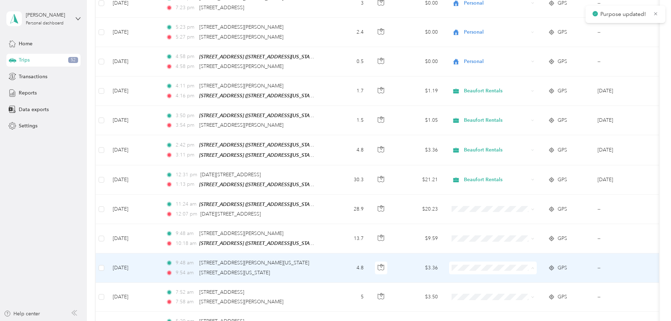
click at [471, 277] on span "Personal" at bounding box center [499, 278] width 65 height 7
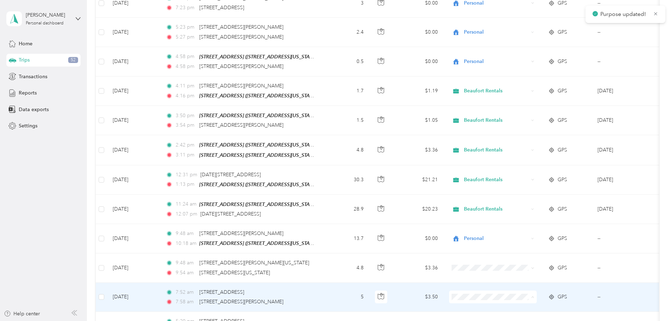
click at [481, 306] on span "Personal" at bounding box center [499, 307] width 65 height 7
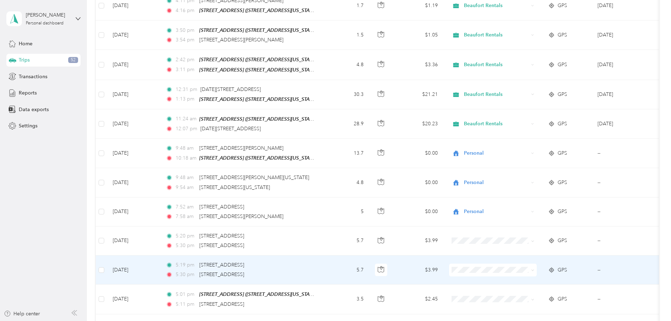
scroll to position [1856, 0]
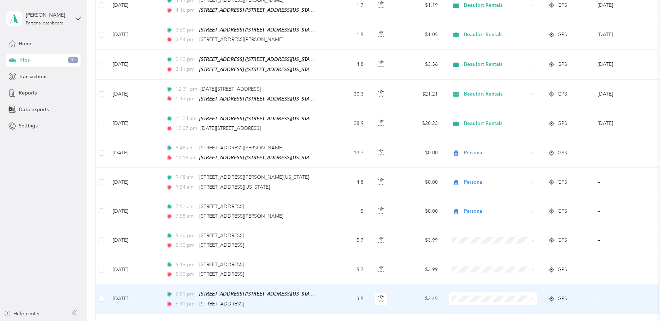
click at [475, 311] on span "Personal" at bounding box center [499, 309] width 65 height 7
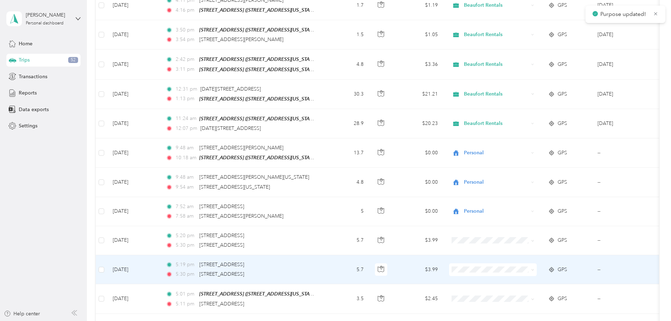
click at [471, 277] on span "Personal" at bounding box center [499, 280] width 65 height 7
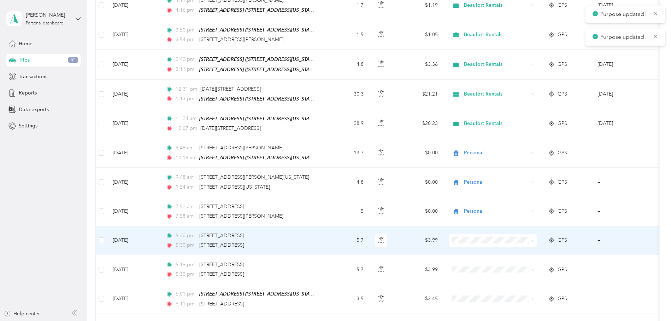
click at [470, 249] on span "Personal" at bounding box center [499, 251] width 65 height 7
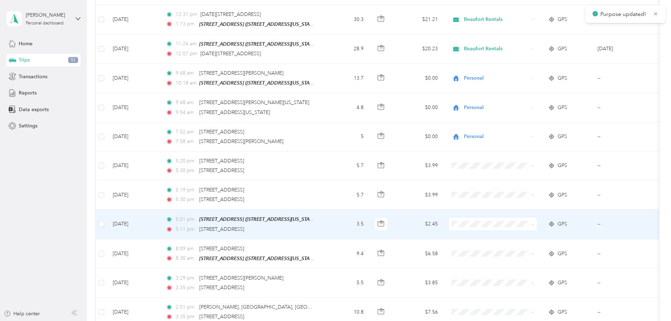
scroll to position [1931, 0]
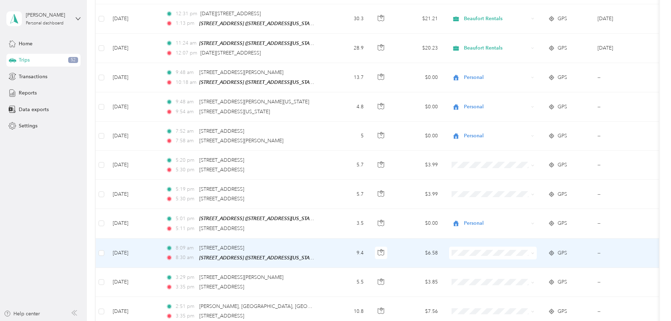
click at [473, 262] on span "Personal" at bounding box center [499, 261] width 65 height 7
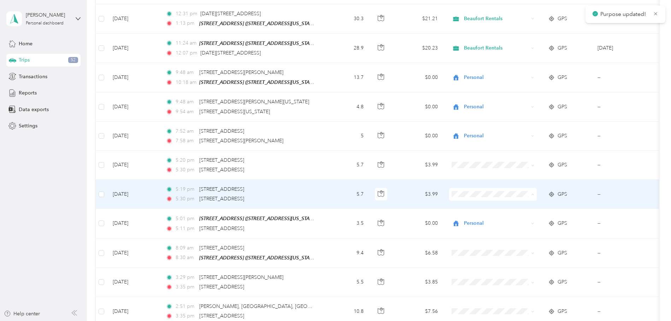
click at [473, 203] on span "Personal" at bounding box center [499, 205] width 65 height 7
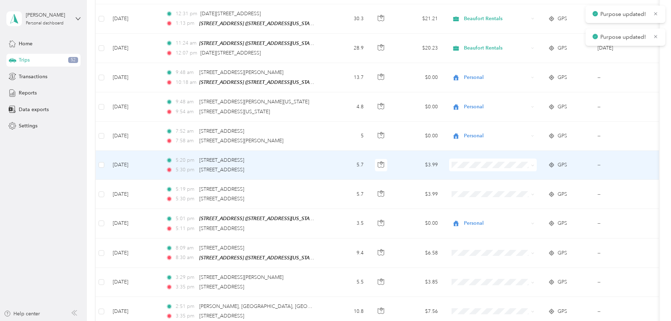
click at [469, 172] on span "Personal" at bounding box center [499, 174] width 65 height 7
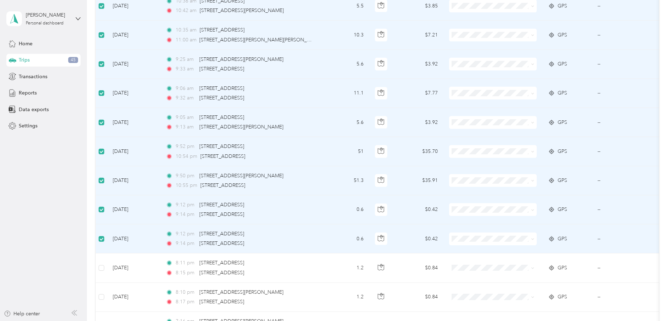
scroll to position [2469, 0]
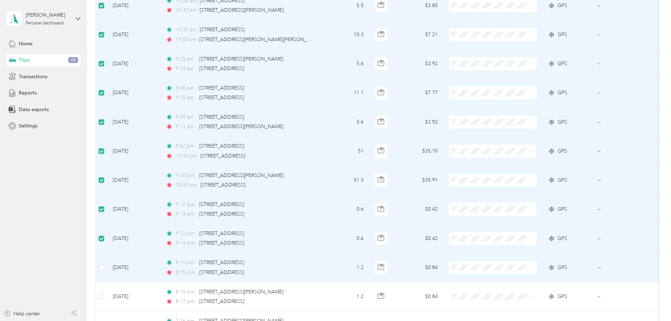
click at [104, 253] on td at bounding box center [101, 267] width 11 height 29
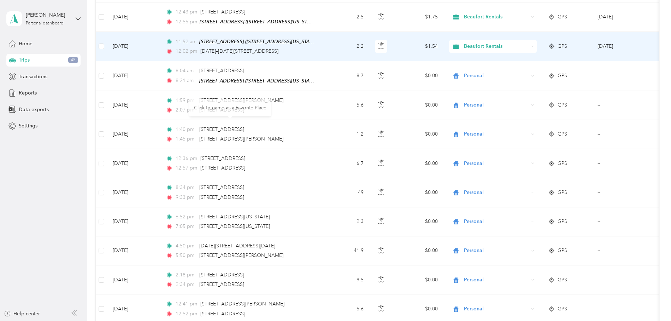
scroll to position [0, 0]
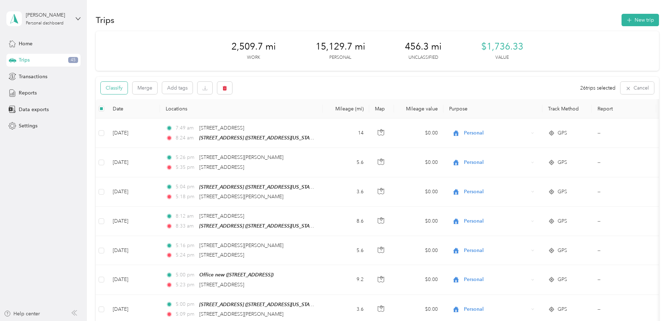
click at [119, 89] on button "Classify" at bounding box center [114, 88] width 27 height 12
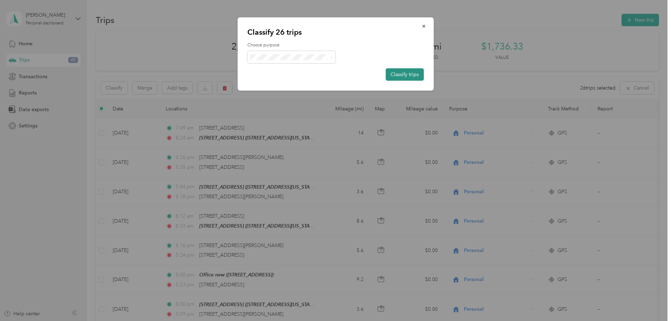
click at [409, 76] on button "Classify trips" at bounding box center [405, 74] width 38 height 12
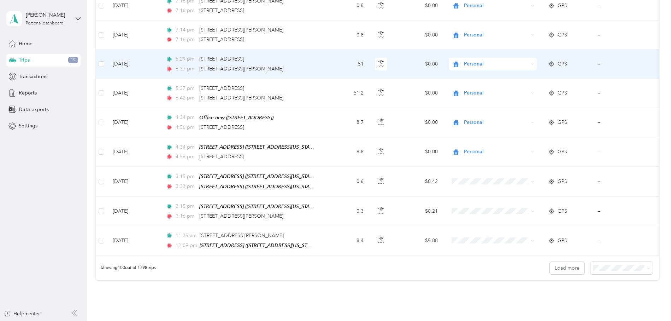
scroll to position [2834, 0]
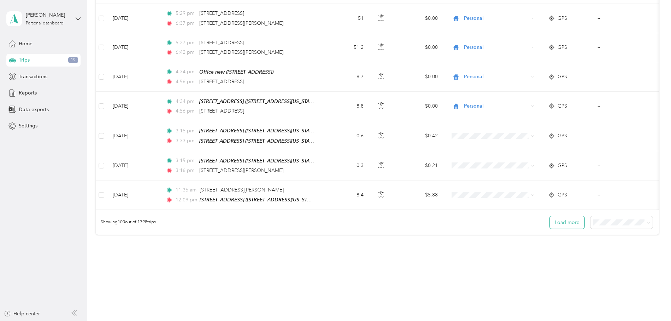
click at [564, 216] on button "Load more" at bounding box center [567, 222] width 35 height 12
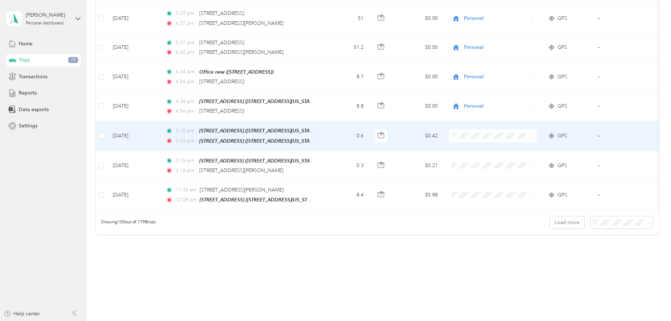
click at [340, 121] on td "0.6" at bounding box center [346, 136] width 47 height 30
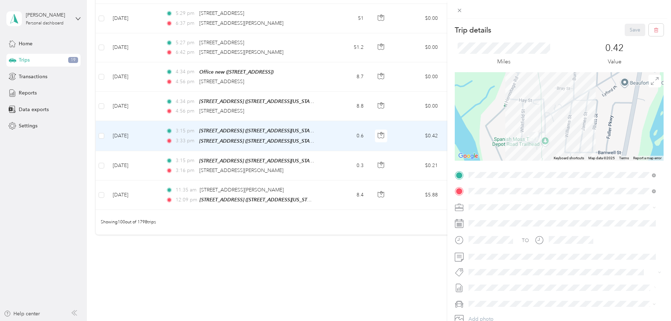
click at [568, 123] on div at bounding box center [559, 116] width 209 height 88
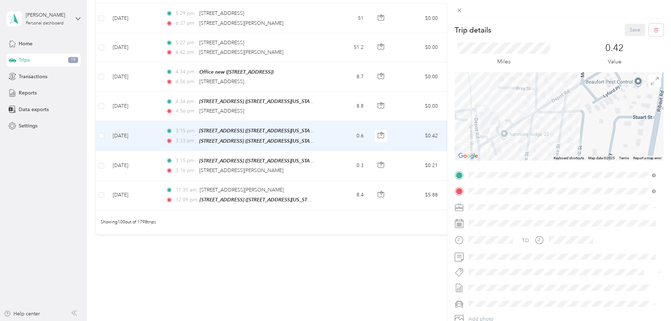
drag, startPoint x: 568, startPoint y: 130, endPoint x: 536, endPoint y: 154, distance: 39.7
click at [536, 154] on div at bounding box center [559, 116] width 209 height 88
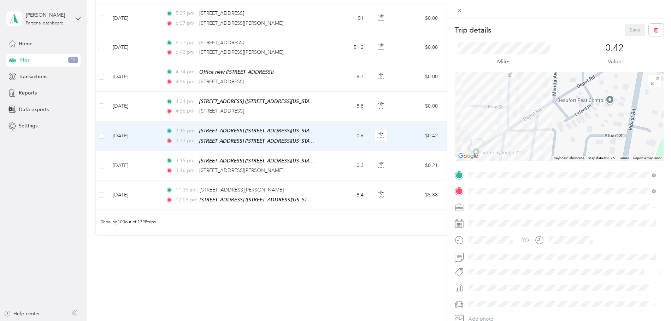
click at [553, 138] on div at bounding box center [559, 116] width 209 height 88
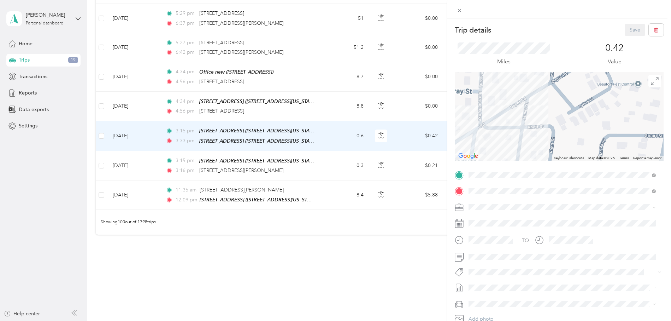
click at [548, 139] on div at bounding box center [559, 116] width 209 height 88
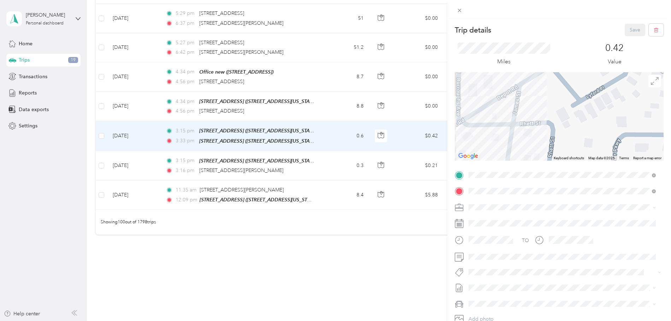
click at [548, 139] on div at bounding box center [559, 116] width 209 height 88
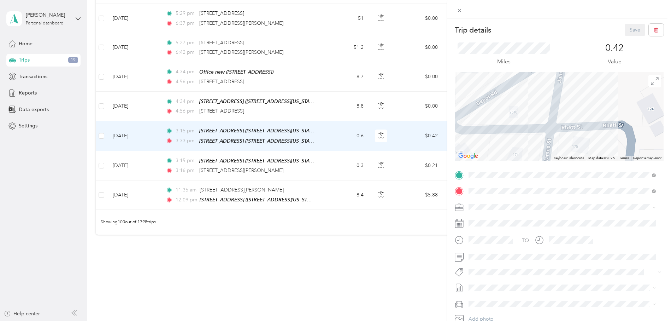
drag, startPoint x: 534, startPoint y: 136, endPoint x: 612, endPoint y: 155, distance: 80.6
click at [612, 155] on div at bounding box center [559, 116] width 209 height 88
click at [451, 158] on form "Trip details Save This trip cannot be edited because it is either under review,…" at bounding box center [560, 182] width 224 height 316
click at [434, 143] on div "Trip details Save This trip cannot be edited because it is either under review,…" at bounding box center [335, 160] width 671 height 321
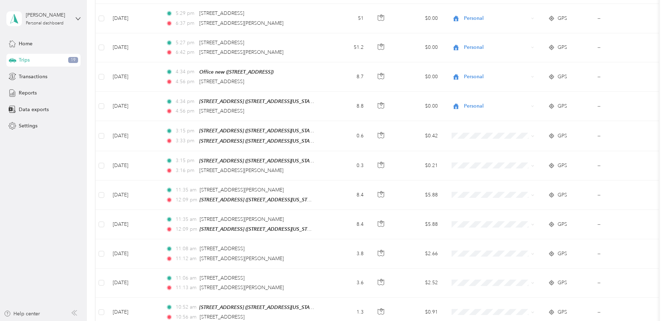
click at [377, 116] on div at bounding box center [335, 160] width 671 height 321
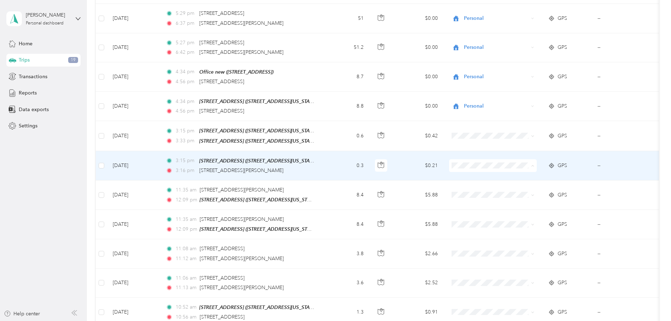
click at [481, 162] on span "Beaufort Rentals" at bounding box center [499, 161] width 65 height 7
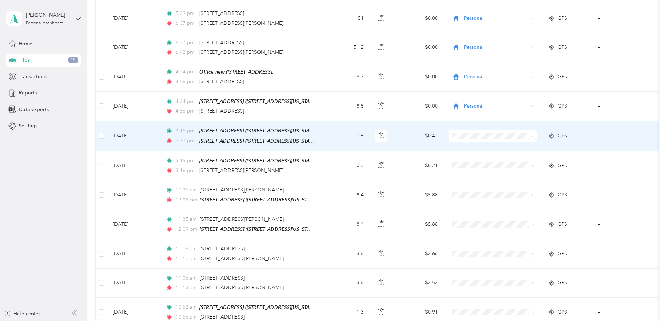
click at [478, 134] on span "Beaufort Rentals" at bounding box center [499, 132] width 65 height 7
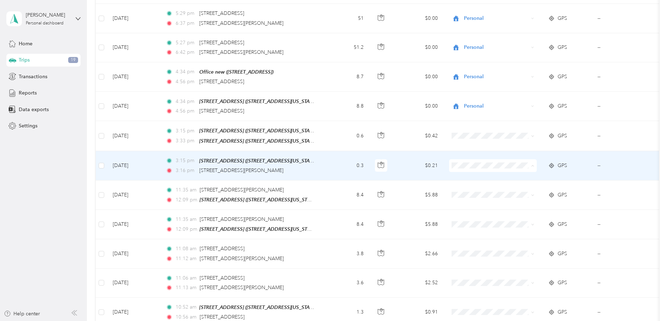
click at [476, 170] on li "Personal" at bounding box center [493, 174] width 88 height 12
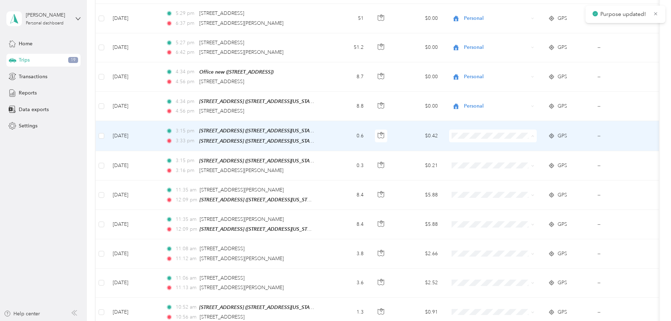
click at [474, 129] on span "Beaufort Rentals" at bounding box center [499, 132] width 65 height 7
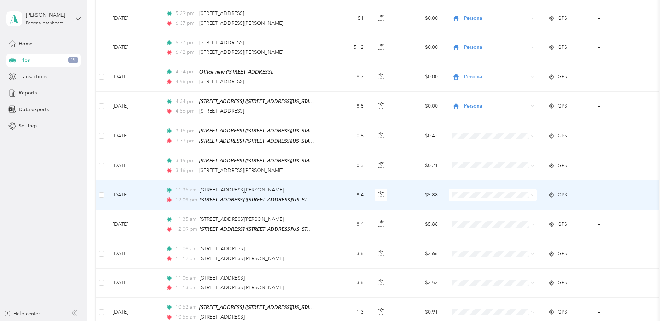
click at [478, 199] on span "Personal" at bounding box center [499, 201] width 65 height 7
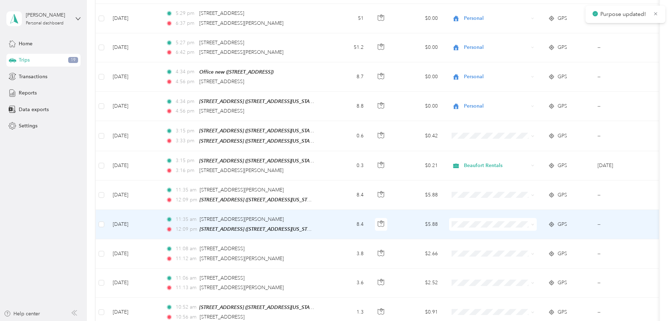
click at [465, 233] on li "Personal" at bounding box center [493, 229] width 88 height 12
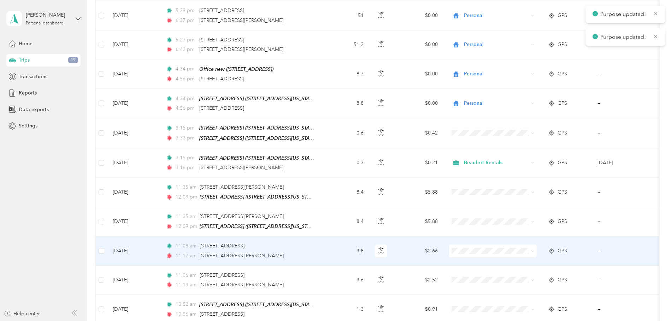
scroll to position [2843, 0]
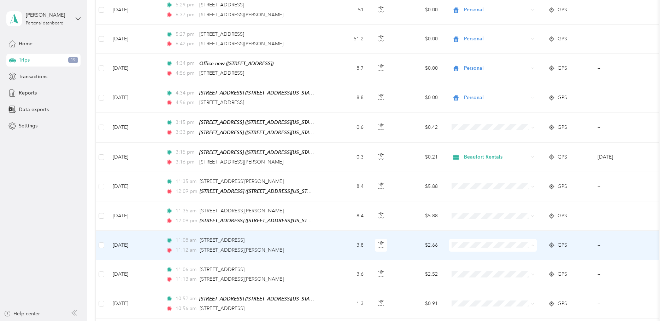
click at [479, 251] on span "Personal" at bounding box center [499, 253] width 65 height 7
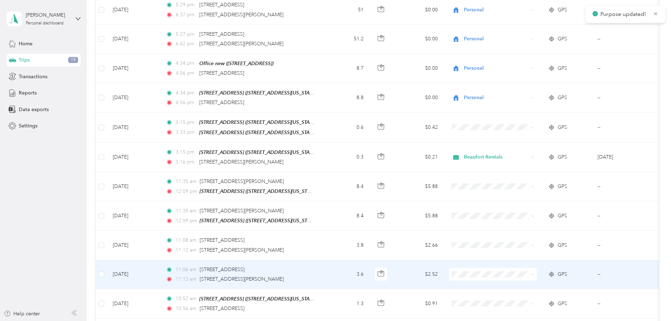
click at [480, 279] on span "Personal" at bounding box center [499, 279] width 65 height 7
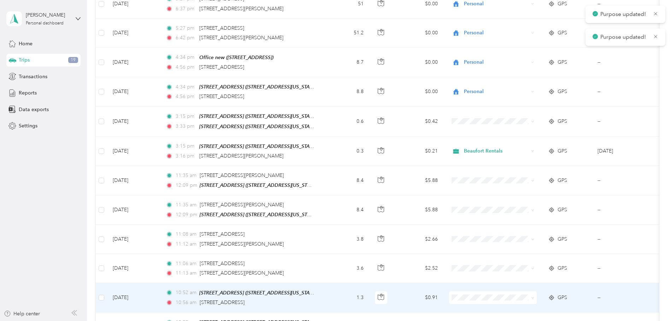
scroll to position [2887, 0]
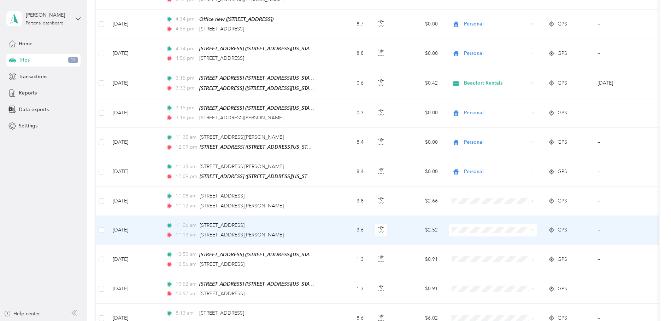
click at [299, 231] on div "11:13 am [STREET_ADDRESS][PERSON_NAME]" at bounding box center [240, 235] width 148 height 8
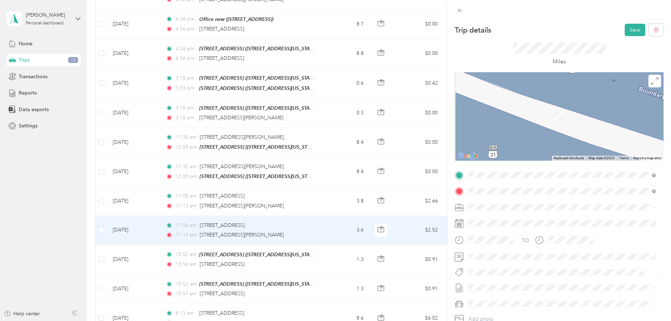
click at [540, 226] on span "[STREET_ADDRESS][US_STATE]" at bounding box center [517, 229] width 71 height 6
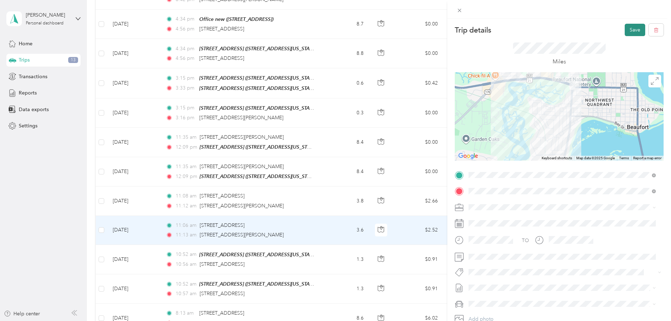
click at [629, 28] on button "Save" at bounding box center [635, 30] width 21 height 12
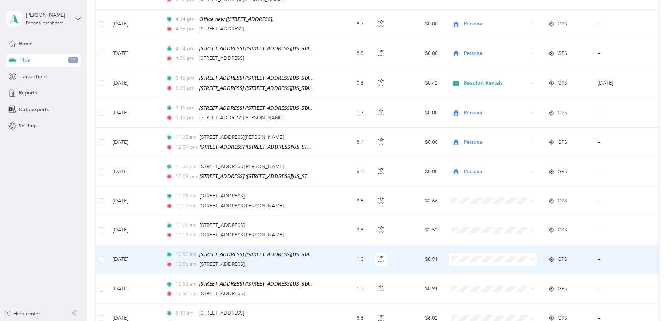
drag, startPoint x: 475, startPoint y: 255, endPoint x: 477, endPoint y: 237, distance: 18.1
click at [475, 255] on span "Beaufort Rentals" at bounding box center [499, 253] width 65 height 7
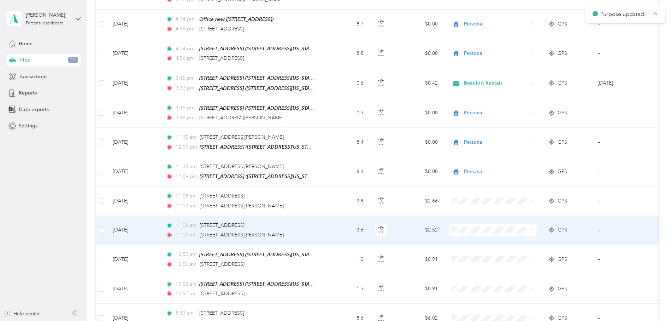
click at [475, 226] on span "Beaufort Rentals" at bounding box center [499, 225] width 65 height 7
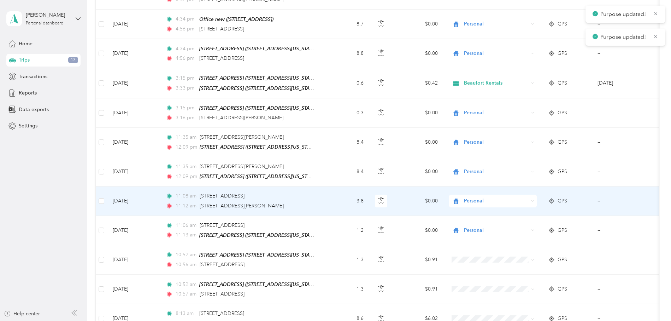
click at [471, 197] on span "Personal" at bounding box center [496, 201] width 65 height 8
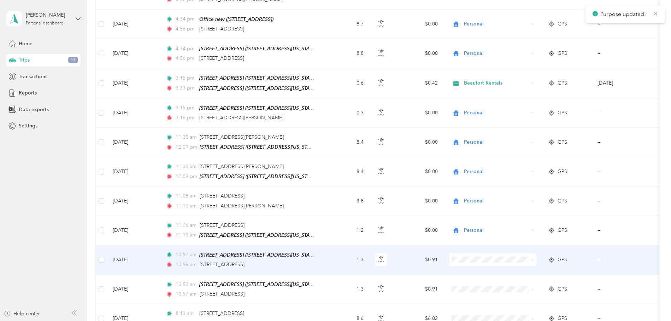
click at [431, 245] on td "$0.91" at bounding box center [418, 259] width 49 height 29
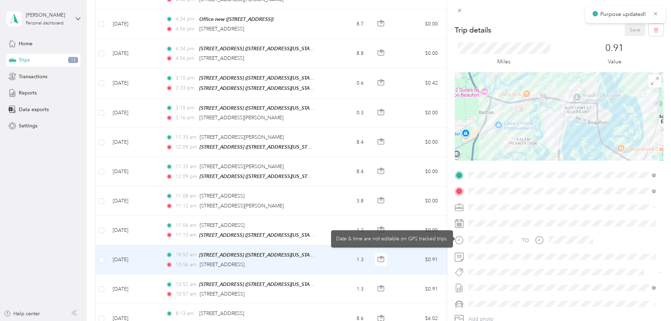
click at [405, 226] on div "Date & time are not editable on GPS tracked trips." at bounding box center [392, 223] width 122 height 17
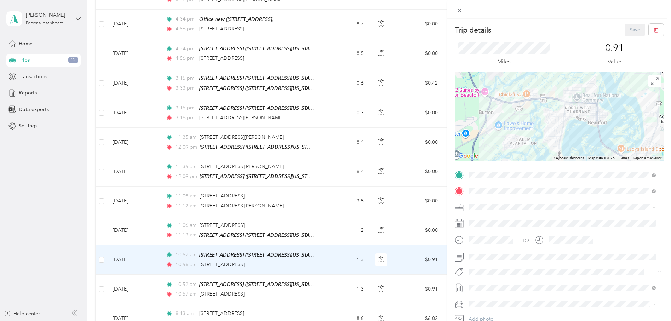
click at [296, 220] on div "Trip details Save This trip cannot be edited because it is either under review,…" at bounding box center [335, 160] width 671 height 321
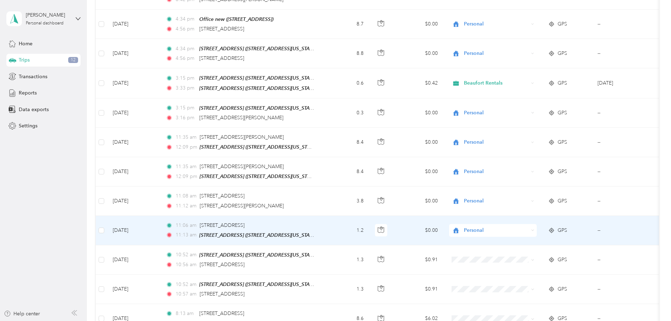
click at [472, 226] on span "Personal" at bounding box center [496, 230] width 65 height 8
click at [475, 223] on span "Beaufort Rentals" at bounding box center [499, 224] width 65 height 7
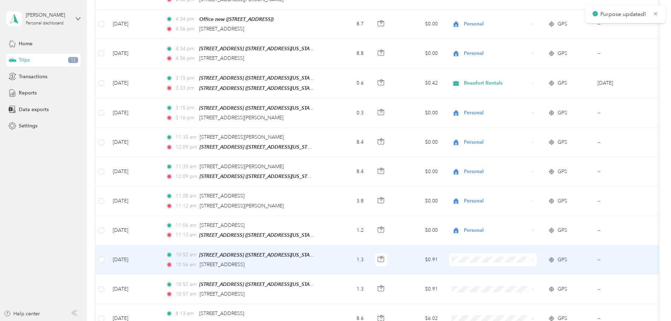
click at [474, 252] on span "Beaufort Rentals" at bounding box center [499, 253] width 65 height 7
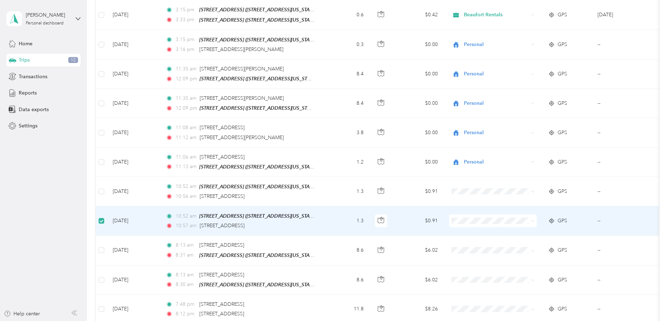
scroll to position [2954, 0]
drag, startPoint x: 99, startPoint y: 206, endPoint x: 103, endPoint y: 208, distance: 3.8
click at [99, 217] on label at bounding box center [102, 221] width 6 height 8
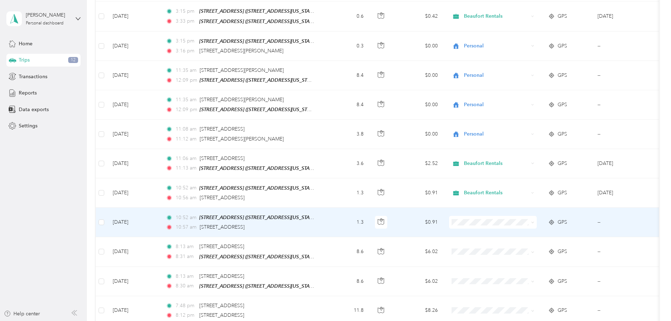
scroll to position [2955, 0]
click at [485, 227] on span "Personal" at bounding box center [499, 228] width 65 height 7
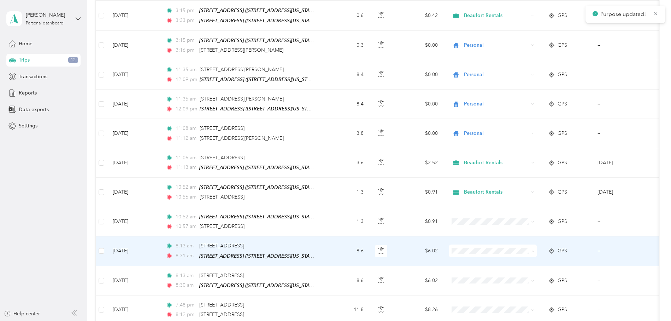
click at [480, 254] on span "Personal" at bounding box center [499, 257] width 65 height 7
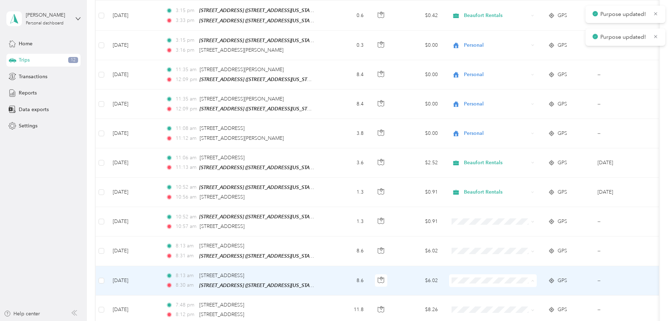
click at [478, 284] on span "Personal" at bounding box center [499, 286] width 65 height 7
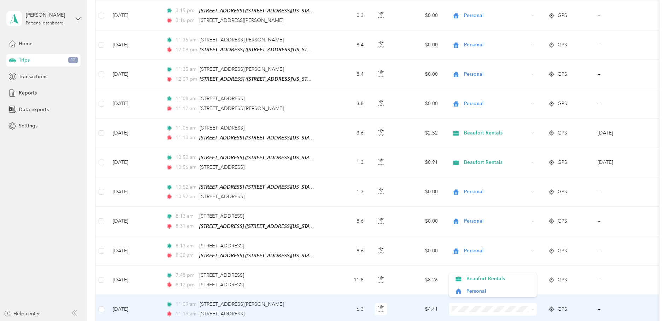
scroll to position [2988, 0]
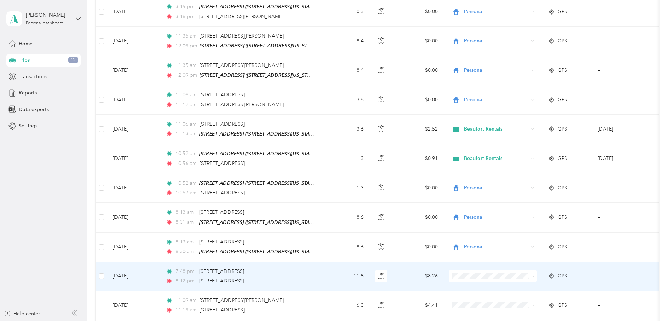
click at [467, 283] on span "Personal" at bounding box center [499, 282] width 65 height 7
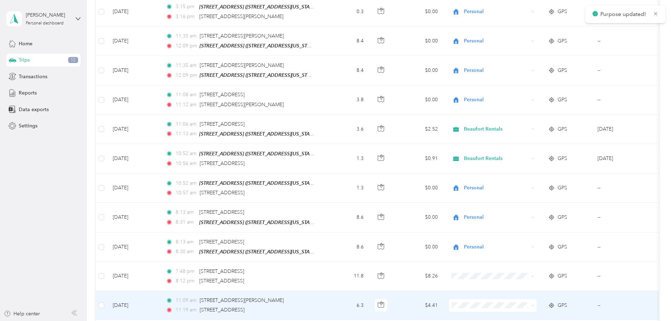
click at [302, 306] on div "11:19 am 14 Tuxedo Dr, [GEOGRAPHIC_DATA], [GEOGRAPHIC_DATA]" at bounding box center [240, 310] width 148 height 8
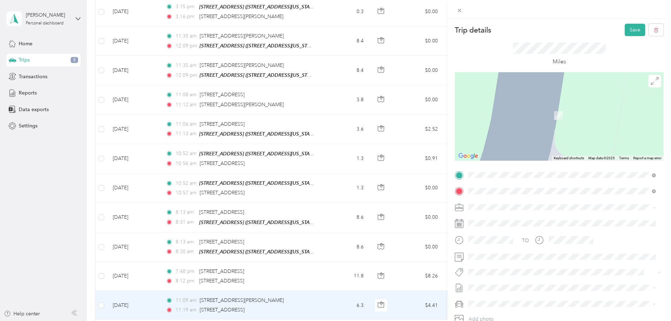
click at [527, 225] on div "TEAM [GEOGRAPHIC_DATA][STREET_ADDRESS][US_STATE][GEOGRAPHIC_DATA]" at bounding box center [518, 224] width 72 height 17
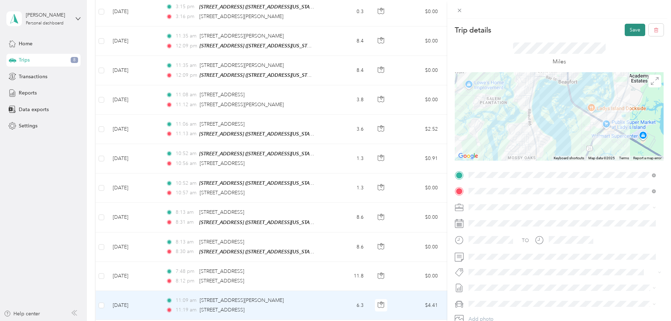
click at [629, 30] on button "Save" at bounding box center [635, 30] width 21 height 12
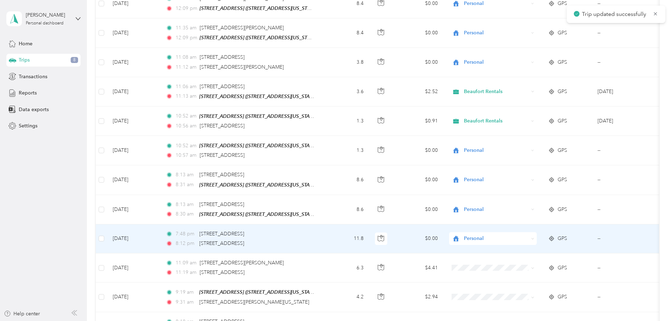
scroll to position [3031, 0]
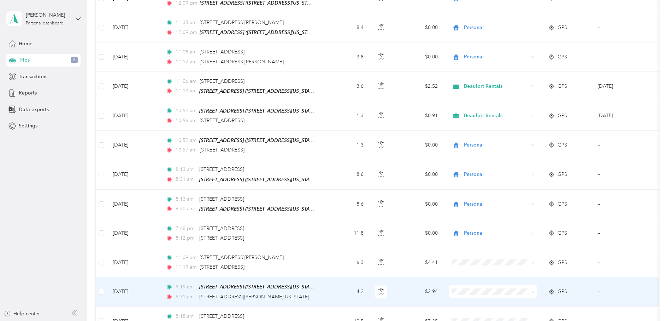
click at [471, 287] on span "Beaufort Rentals" at bounding box center [499, 285] width 65 height 7
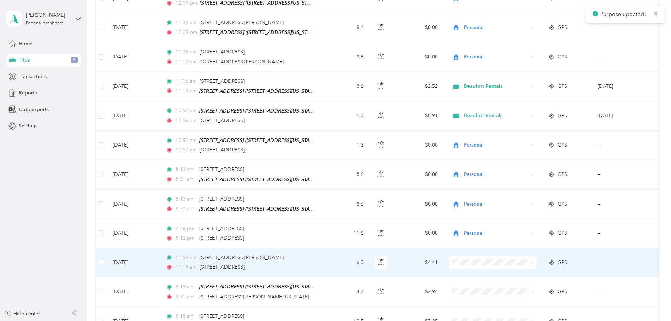
click at [474, 254] on span "Beaufort Rentals" at bounding box center [499, 256] width 65 height 7
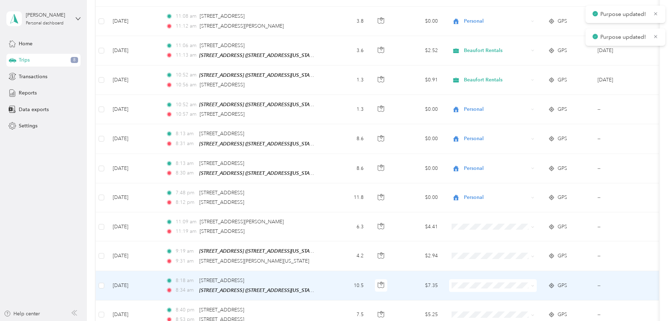
scroll to position [3104, 0]
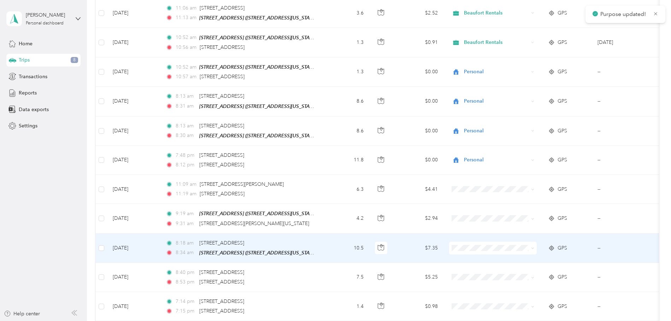
click at [486, 241] on span at bounding box center [493, 247] width 88 height 13
click at [479, 252] on span "Personal" at bounding box center [499, 253] width 65 height 7
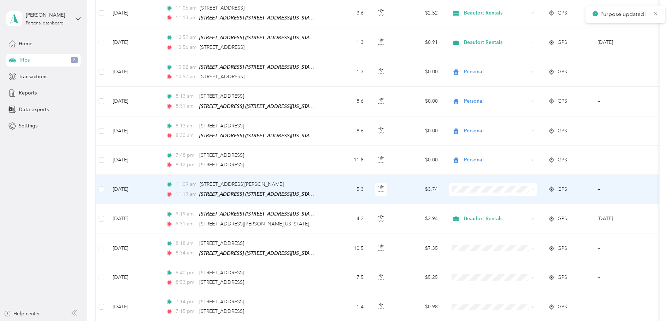
click at [477, 183] on span at bounding box center [493, 189] width 88 height 13
click at [482, 185] on li "Beaufort Rentals" at bounding box center [493, 183] width 88 height 12
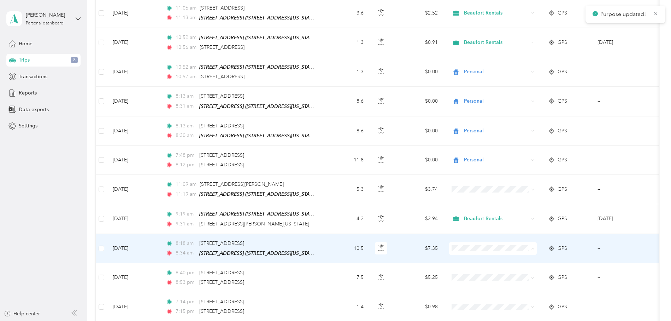
click at [469, 252] on span "Personal" at bounding box center [499, 253] width 65 height 7
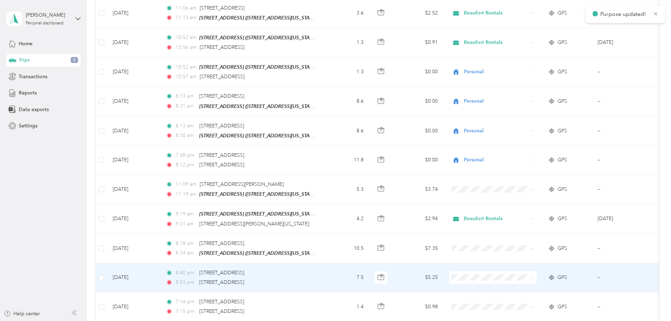
click at [464, 281] on span "Personal" at bounding box center [493, 282] width 78 height 7
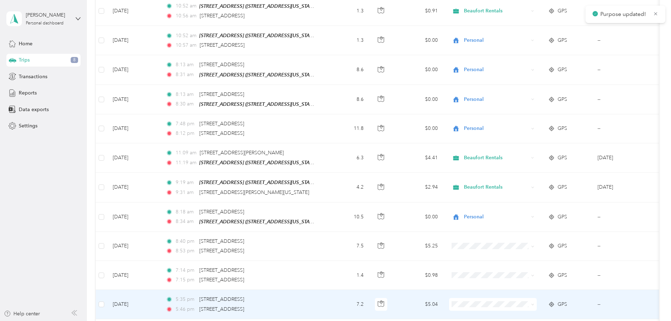
scroll to position [3136, 0]
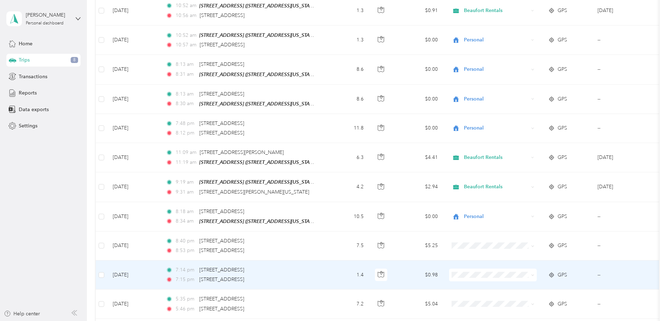
click at [297, 275] on div "7:15 pm [STREET_ADDRESS]" at bounding box center [240, 279] width 148 height 8
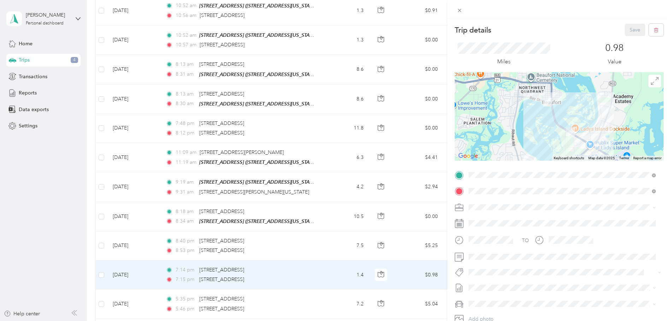
click at [540, 147] on div at bounding box center [559, 116] width 209 height 88
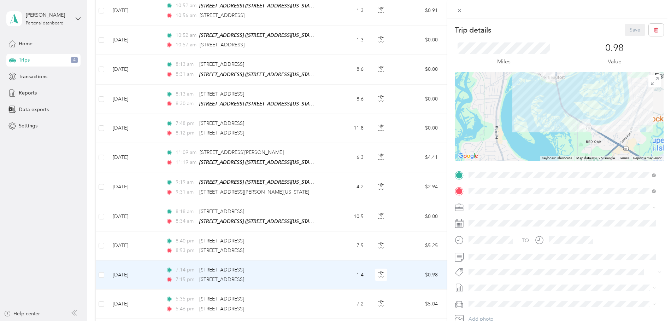
click at [549, 114] on div at bounding box center [559, 116] width 209 height 88
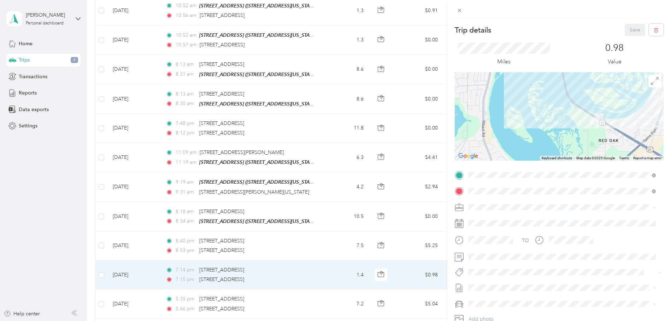
drag, startPoint x: 549, startPoint y: 114, endPoint x: 546, endPoint y: 87, distance: 27.4
click at [549, 113] on div at bounding box center [559, 116] width 209 height 88
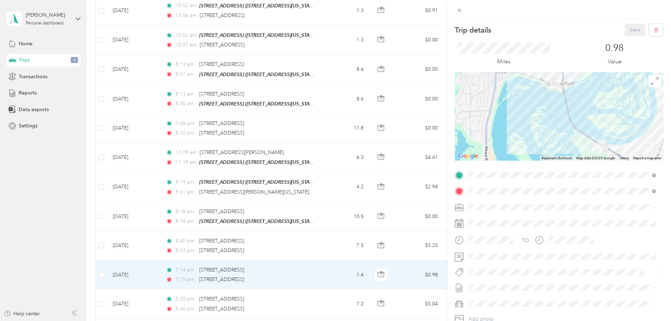
drag, startPoint x: 546, startPoint y: 85, endPoint x: 547, endPoint y: 142, distance: 56.6
click at [547, 143] on div at bounding box center [559, 116] width 209 height 88
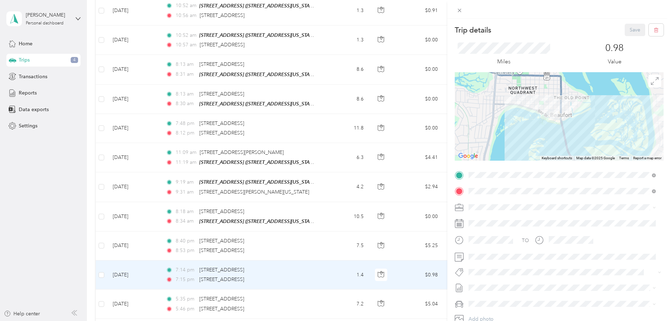
click at [544, 133] on div at bounding box center [559, 116] width 209 height 88
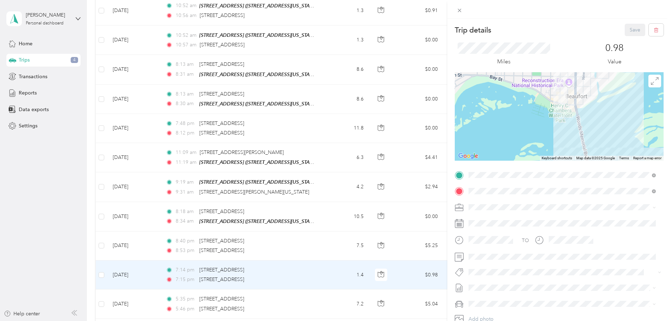
click at [556, 119] on div at bounding box center [559, 116] width 209 height 88
click at [557, 119] on div at bounding box center [559, 116] width 209 height 88
click at [559, 113] on div at bounding box center [559, 116] width 209 height 88
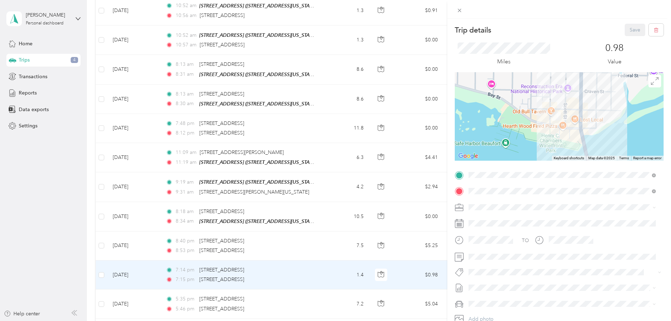
drag, startPoint x: 571, startPoint y: 96, endPoint x: 564, endPoint y: 129, distance: 33.8
click at [564, 129] on div at bounding box center [559, 116] width 209 height 88
click at [561, 120] on div at bounding box center [559, 116] width 209 height 88
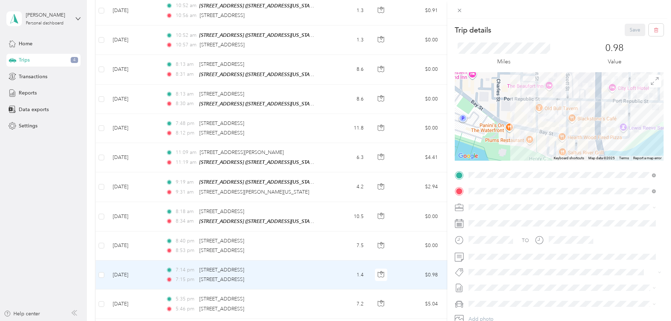
click at [561, 118] on div at bounding box center [559, 116] width 209 height 88
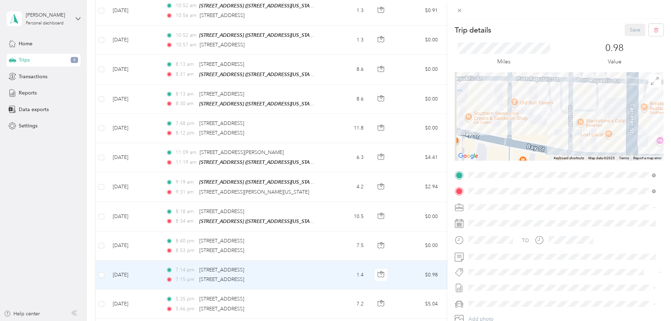
click at [378, 162] on div "Trip details Save This trip cannot be edited because it is either under review,…" at bounding box center [335, 160] width 671 height 321
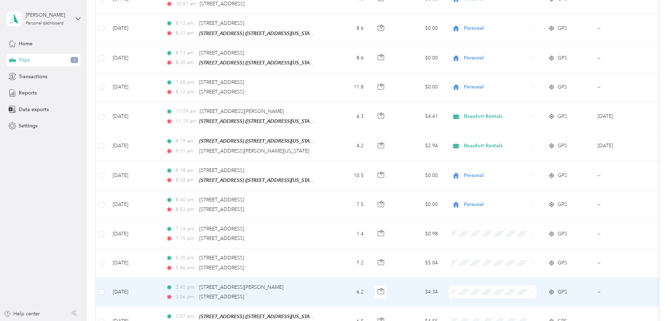
scroll to position [3178, 0]
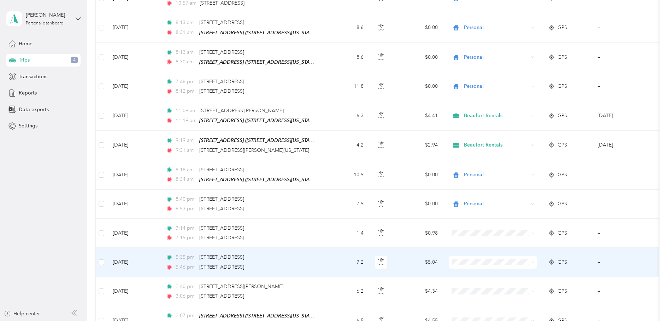
click at [476, 266] on span "Personal" at bounding box center [499, 267] width 65 height 7
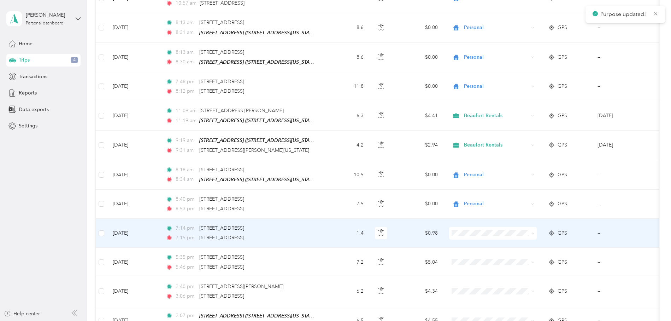
click at [478, 238] on span "Personal" at bounding box center [499, 238] width 65 height 7
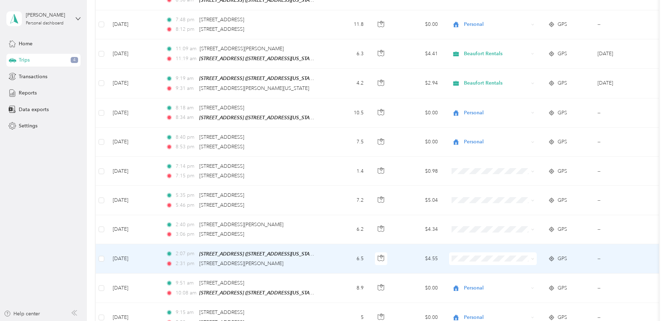
scroll to position [3247, 0]
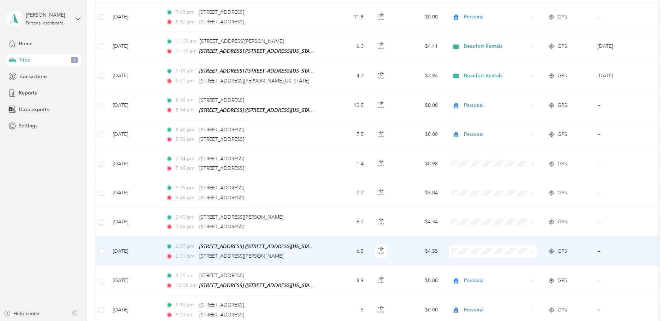
click at [305, 252] on div "2:31 pm [STREET_ADDRESS][PERSON_NAME]" at bounding box center [240, 256] width 148 height 8
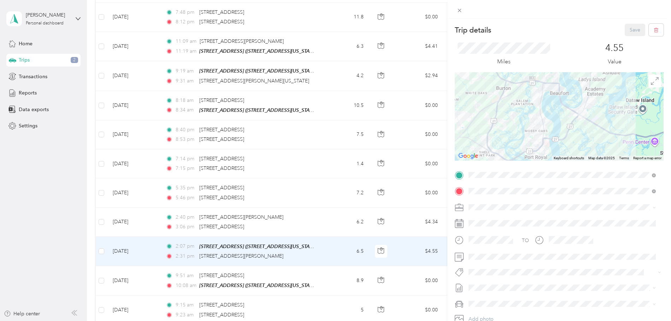
click at [594, 126] on div at bounding box center [559, 116] width 209 height 88
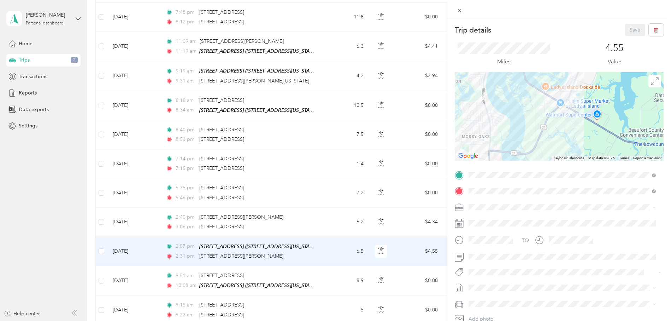
click at [573, 124] on div at bounding box center [559, 116] width 209 height 88
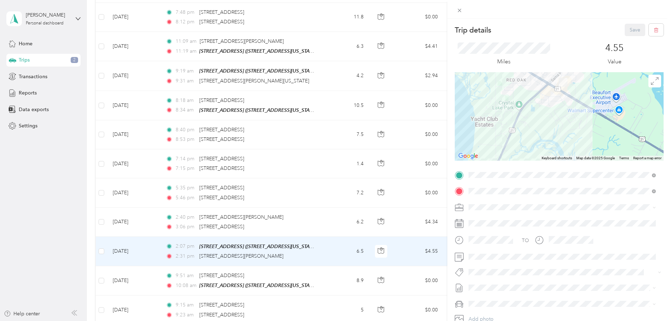
drag, startPoint x: 574, startPoint y: 110, endPoint x: 585, endPoint y: 132, distance: 25.0
click at [585, 132] on div at bounding box center [559, 116] width 209 height 88
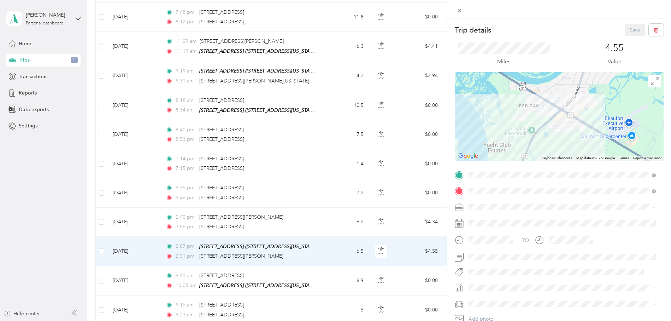
click at [579, 117] on div at bounding box center [559, 116] width 209 height 88
click at [580, 117] on div at bounding box center [559, 116] width 209 height 88
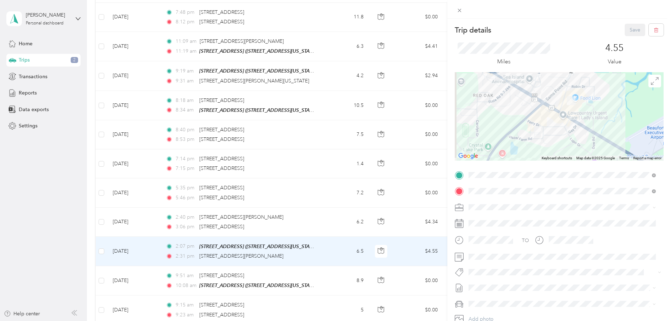
click at [581, 111] on div at bounding box center [559, 116] width 209 height 88
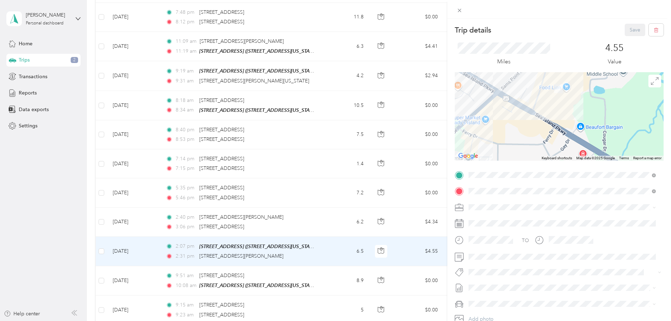
drag, startPoint x: 581, startPoint y: 110, endPoint x: 583, endPoint y: 125, distance: 15.8
click at [583, 125] on div at bounding box center [559, 116] width 209 height 88
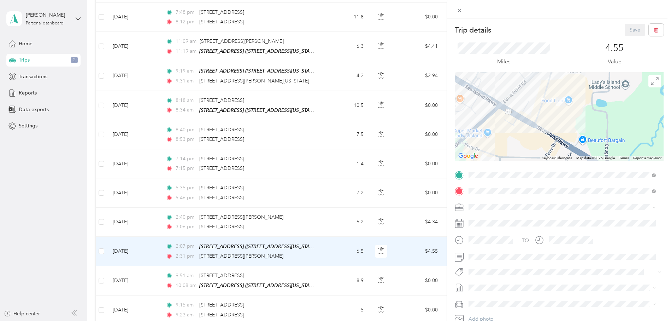
click at [383, 175] on div "Trip details Save This trip cannot be edited because it is either under review,…" at bounding box center [335, 160] width 671 height 321
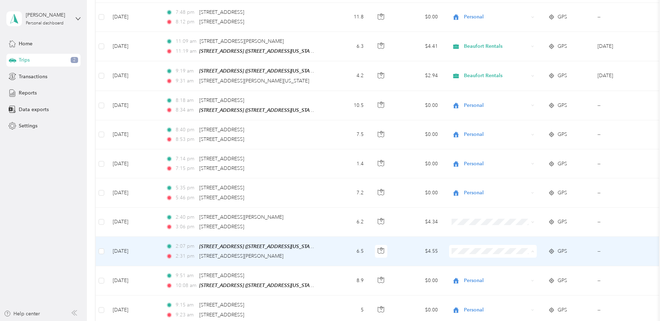
click at [475, 255] on span "Personal" at bounding box center [499, 255] width 65 height 7
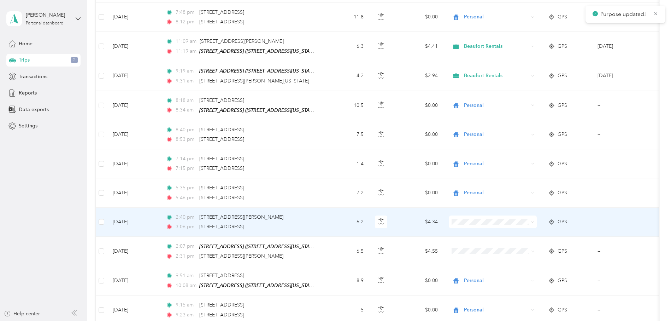
click at [467, 227] on li "Personal" at bounding box center [493, 224] width 88 height 12
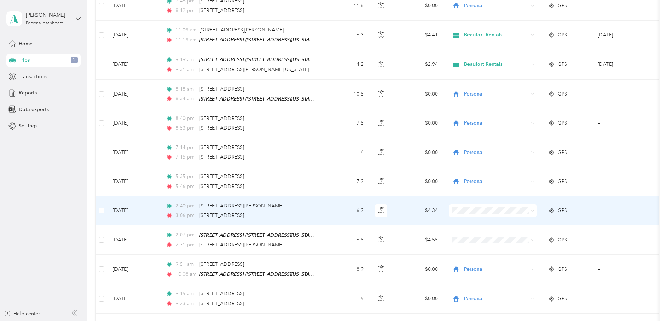
scroll to position [3258, 0]
click at [473, 212] on span "Personal" at bounding box center [499, 215] width 65 height 7
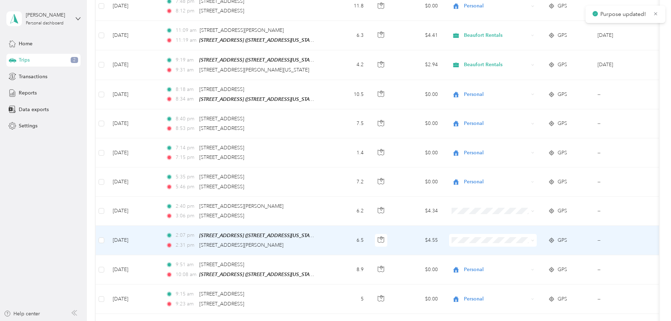
click at [472, 242] on span "Personal" at bounding box center [499, 243] width 65 height 7
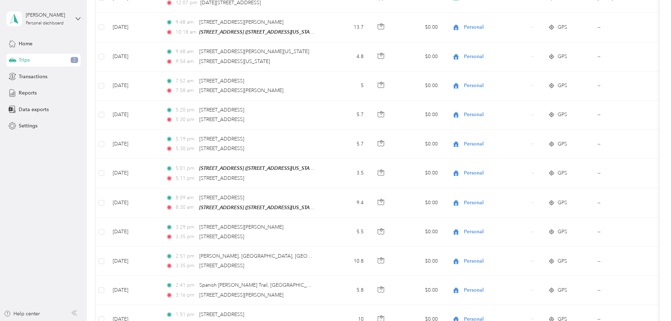
scroll to position [1819, 0]
